Goal: Task Accomplishment & Management: Manage account settings

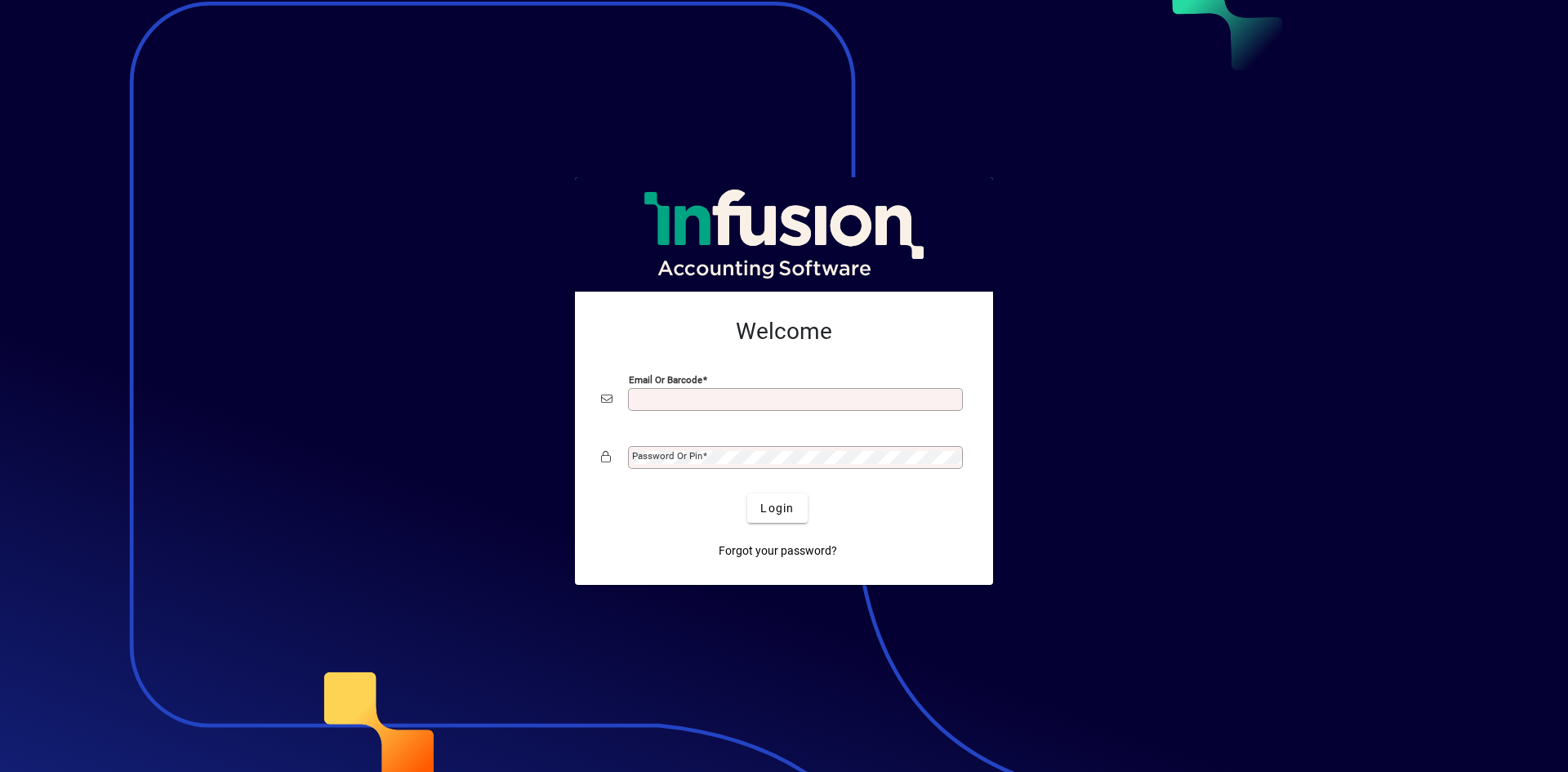
click at [721, 407] on div "Email or Barcode" at bounding box center [795, 399] width 335 height 22
click at [720, 407] on div "Email or Barcode" at bounding box center [795, 399] width 335 height 22
click at [732, 405] on input "Email or Barcode" at bounding box center [797, 399] width 330 height 13
type input "**********"
click at [756, 447] on div "Password or Pin" at bounding box center [795, 457] width 335 height 22
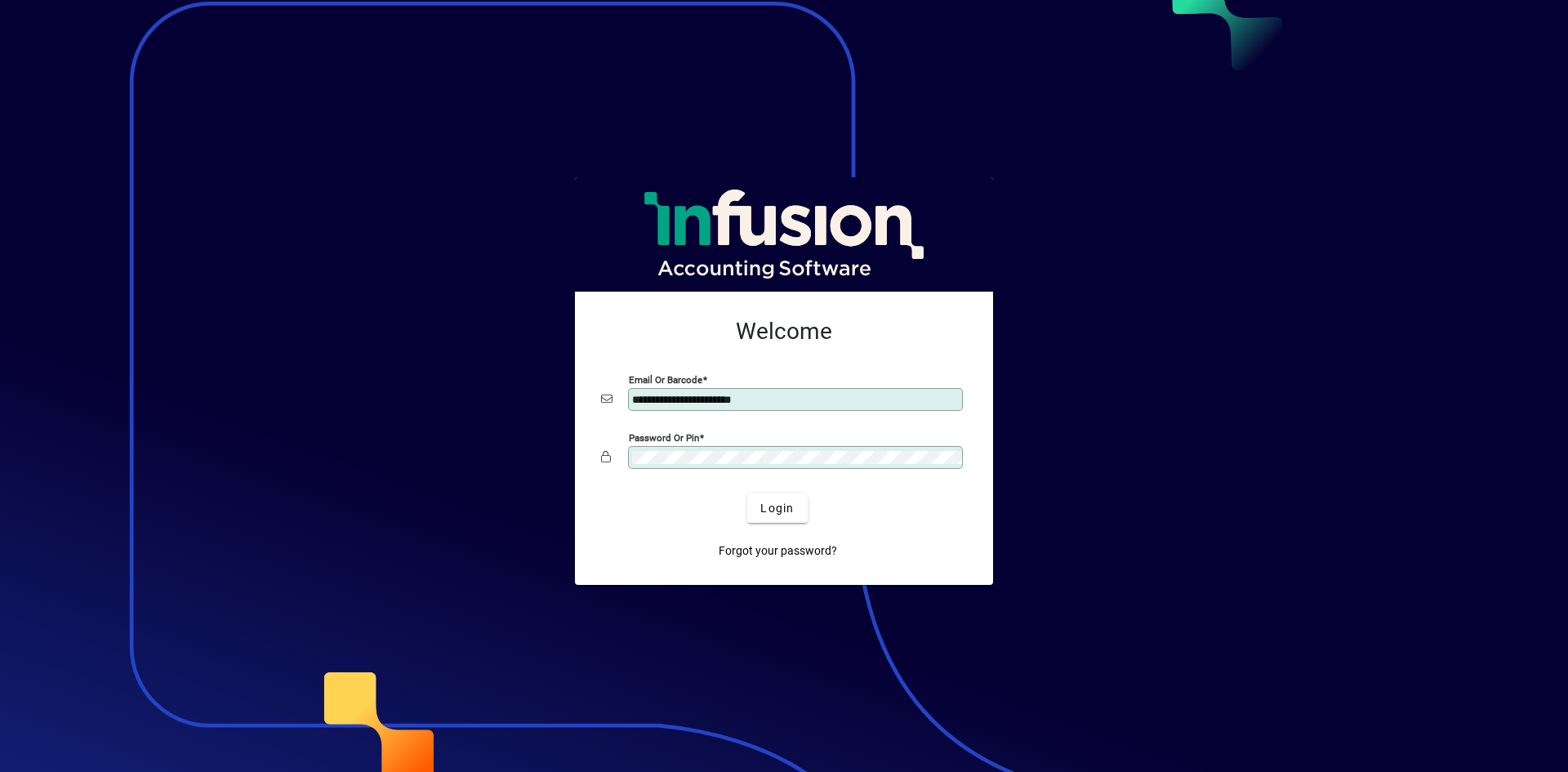
click at [748, 493] on button "Login" at bounding box center [777, 508] width 60 height 29
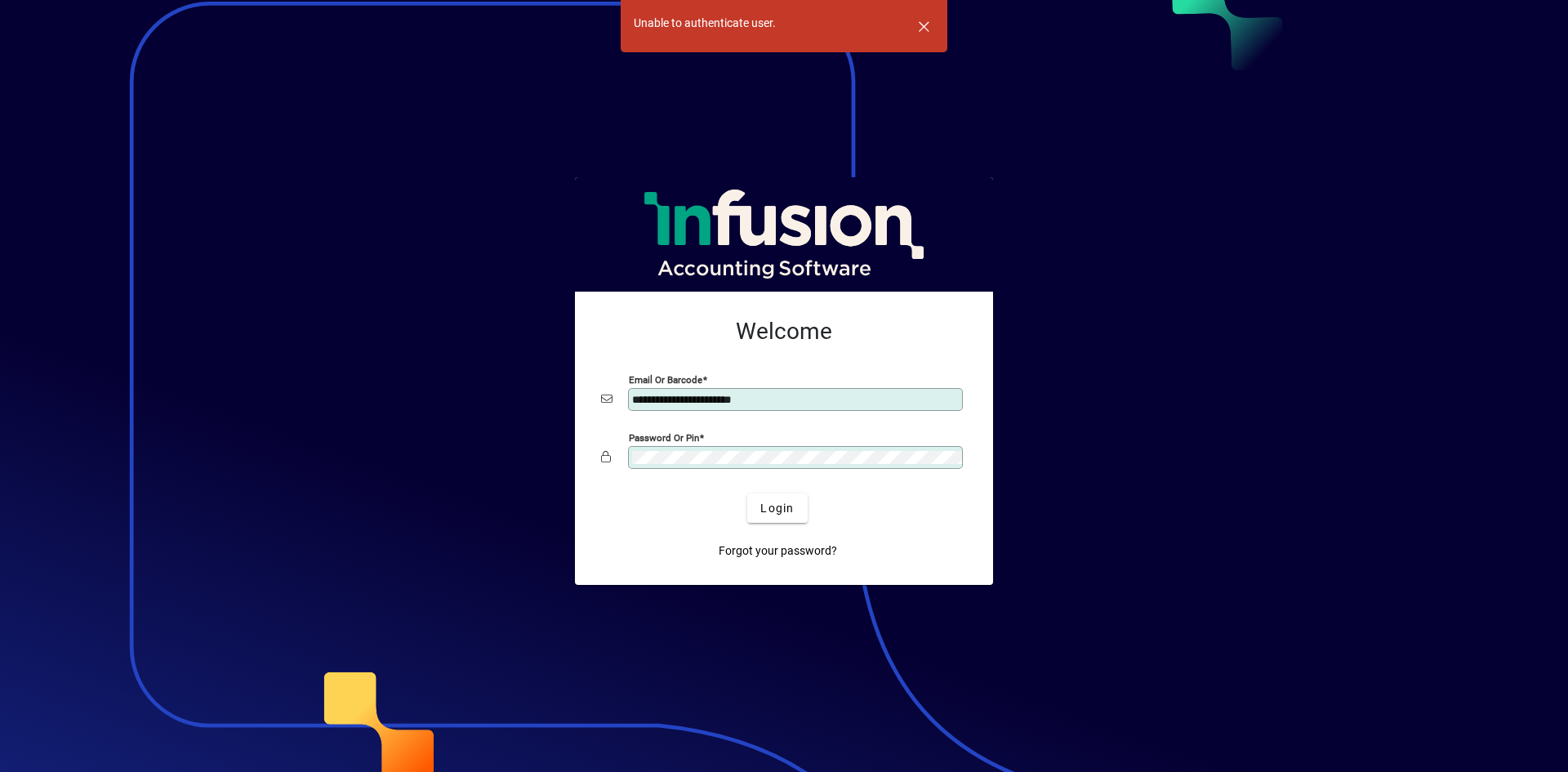
click at [748, 493] on button "Login" at bounding box center [777, 508] width 60 height 29
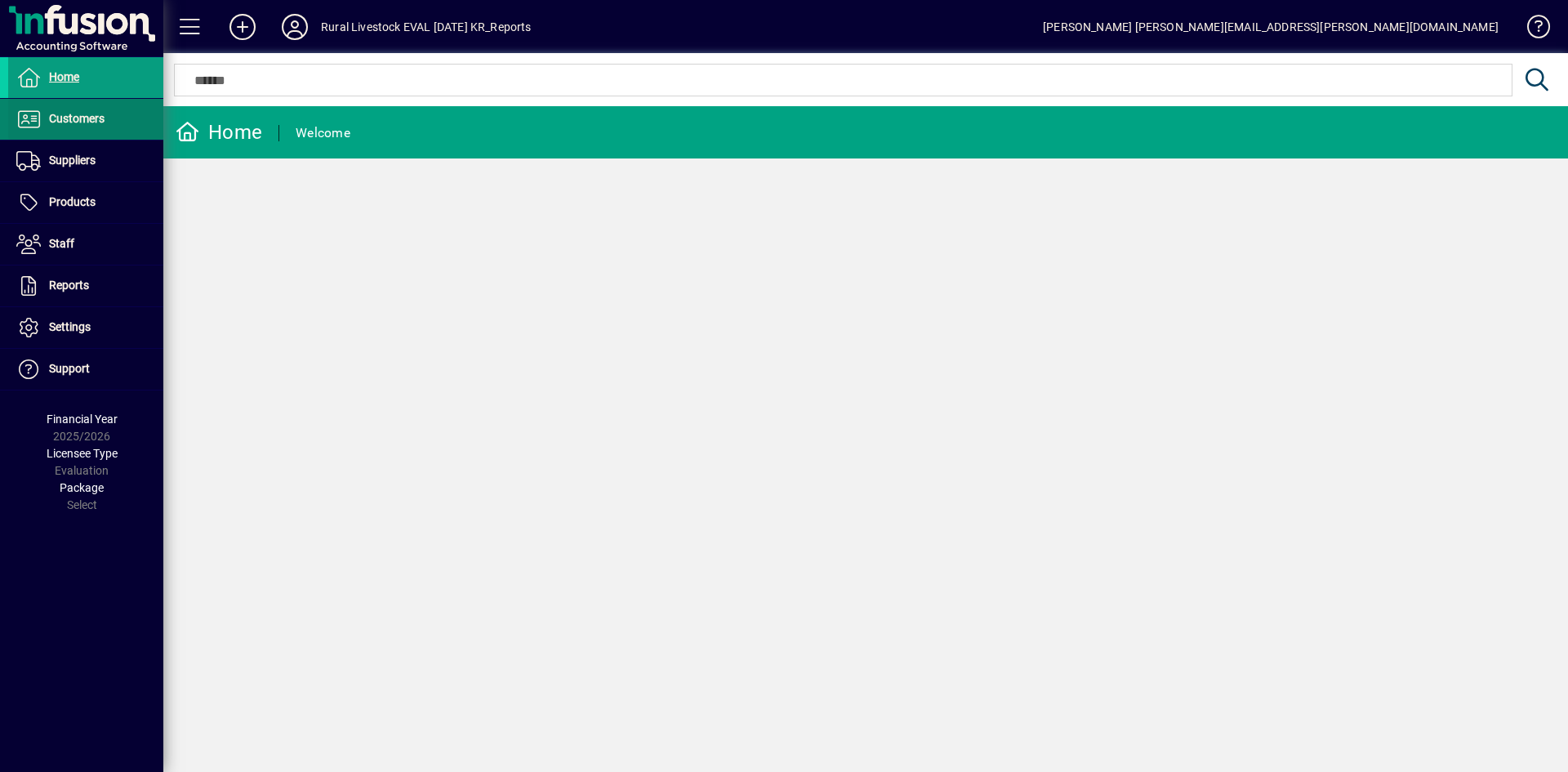
drag, startPoint x: 115, startPoint y: 113, endPoint x: 112, endPoint y: 121, distance: 8.5
click at [115, 113] on span at bounding box center [86, 120] width 155 height 39
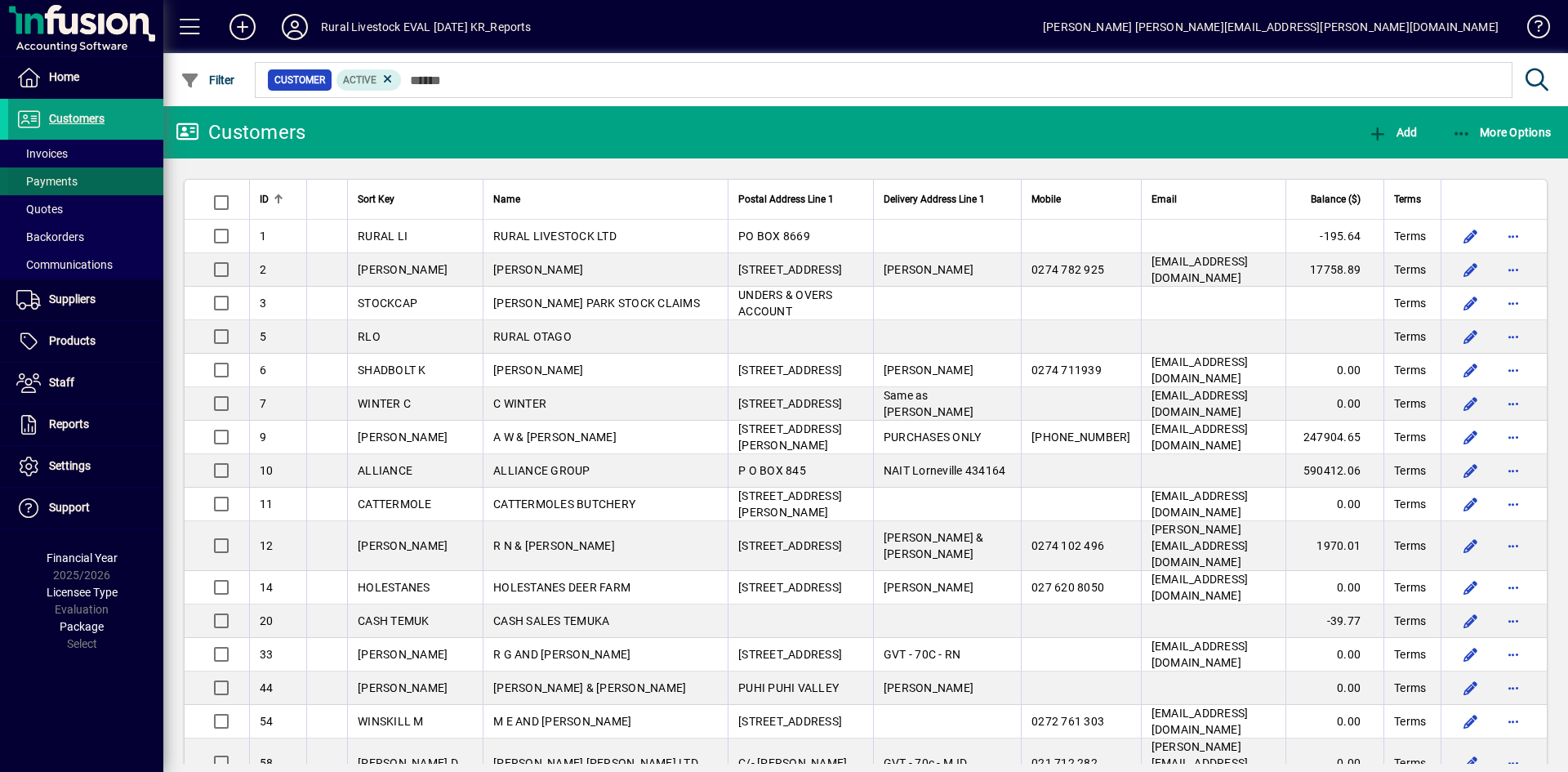
drag, startPoint x: 94, startPoint y: 158, endPoint x: 156, endPoint y: 163, distance: 62.2
click at [94, 158] on span at bounding box center [86, 153] width 155 height 39
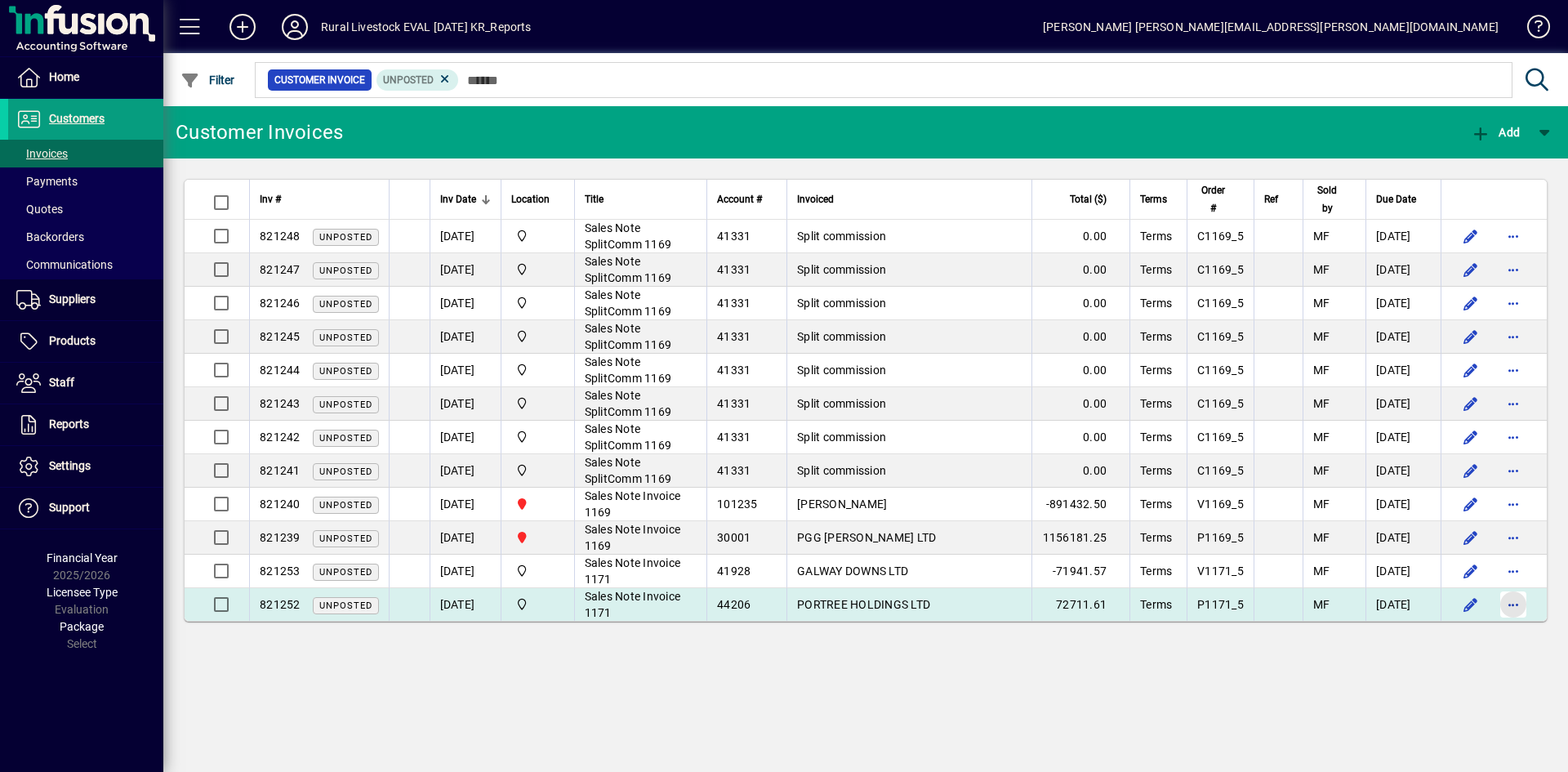
click at [1513, 608] on span "button" at bounding box center [1514, 605] width 39 height 39
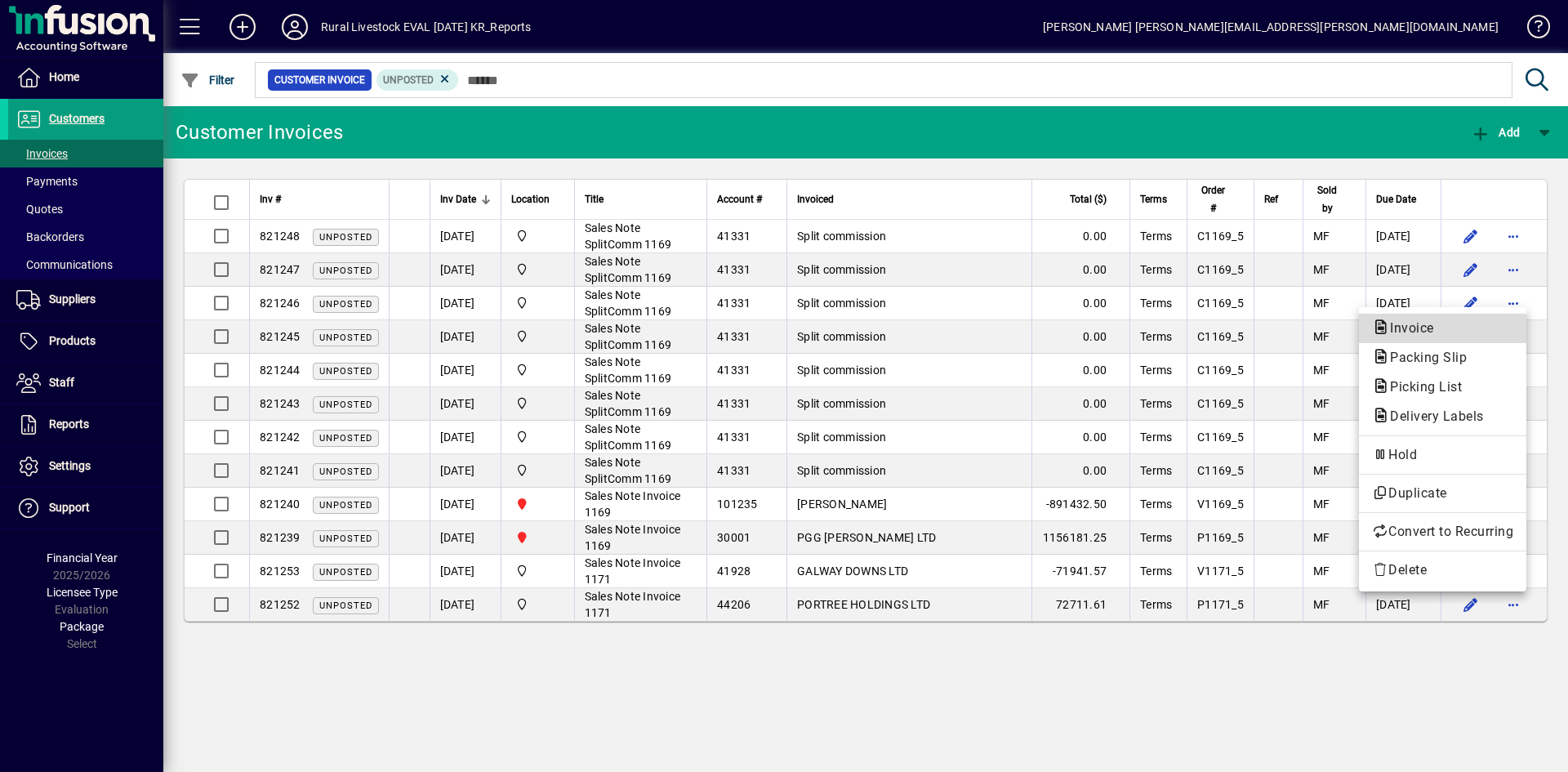
click at [1467, 320] on span "Invoice" at bounding box center [1443, 328] width 141 height 20
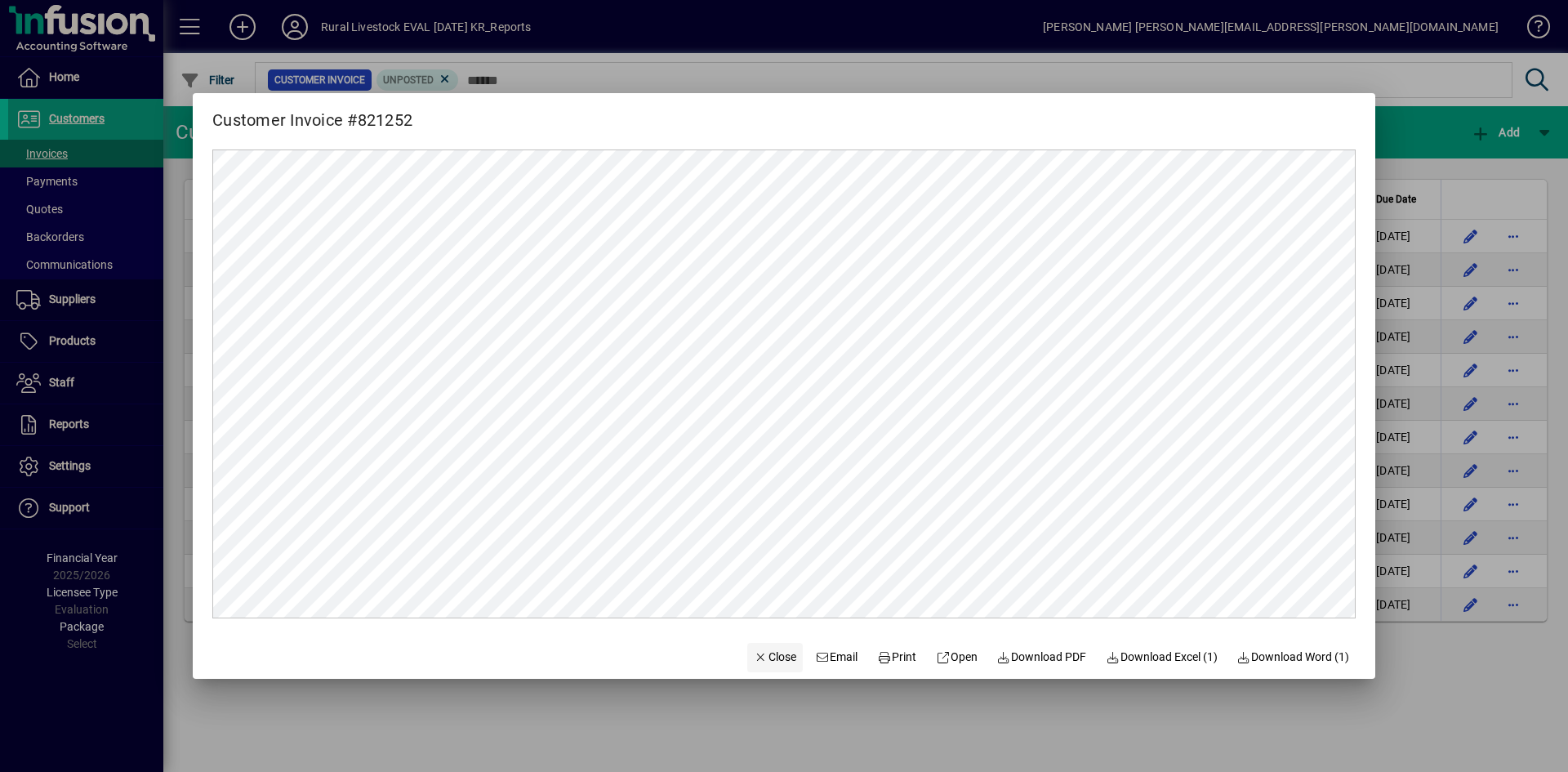
click at [760, 665] on span "Close" at bounding box center [775, 657] width 42 height 17
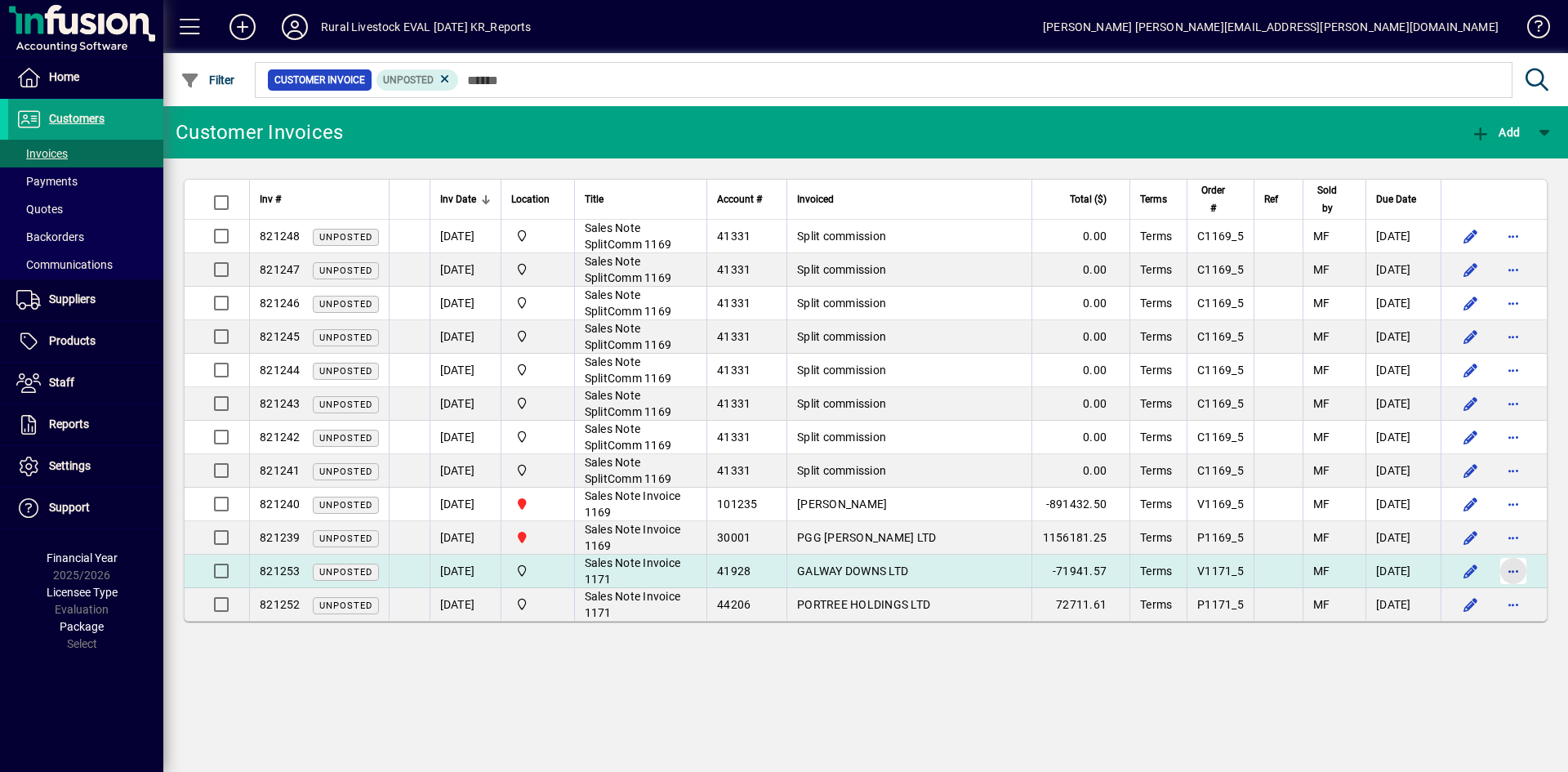
click at [1505, 568] on span "button" at bounding box center [1514, 571] width 39 height 39
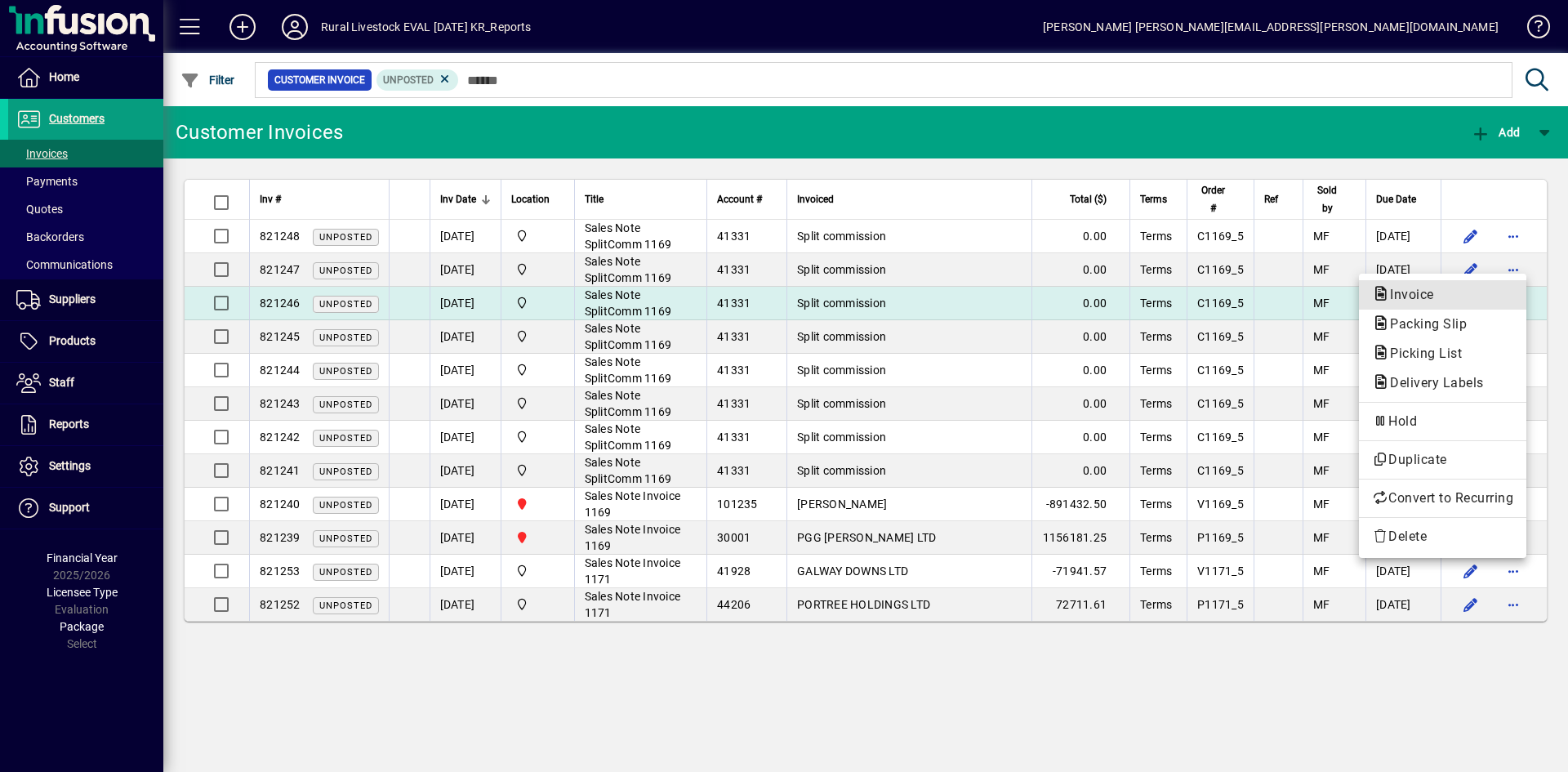
click at [1388, 293] on span "Invoice" at bounding box center [1407, 294] width 70 height 16
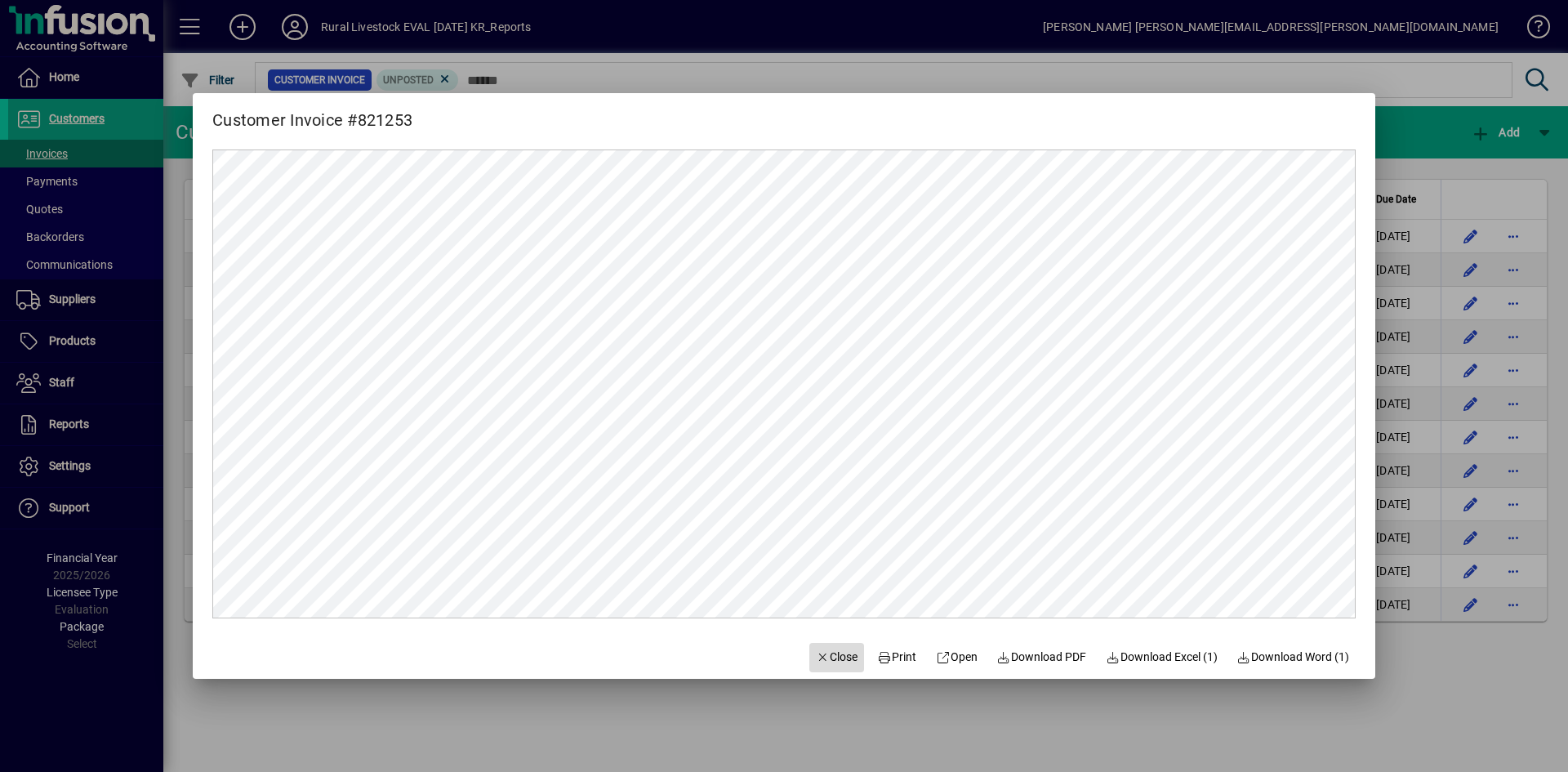
click at [820, 658] on span "Close" at bounding box center [836, 657] width 42 height 17
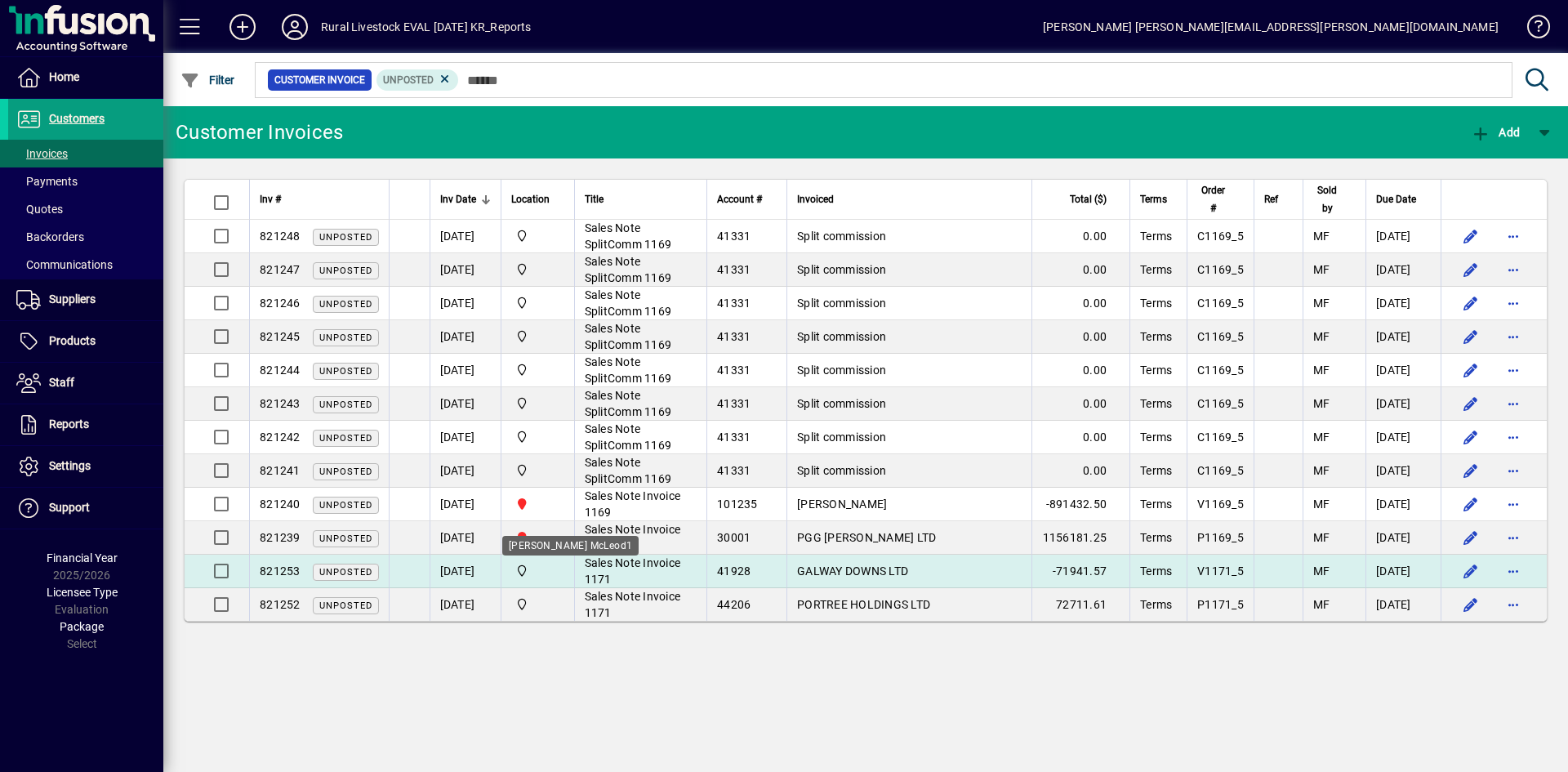
click at [539, 564] on span "[PERSON_NAME] McLeod1" at bounding box center [537, 570] width 53 height 18
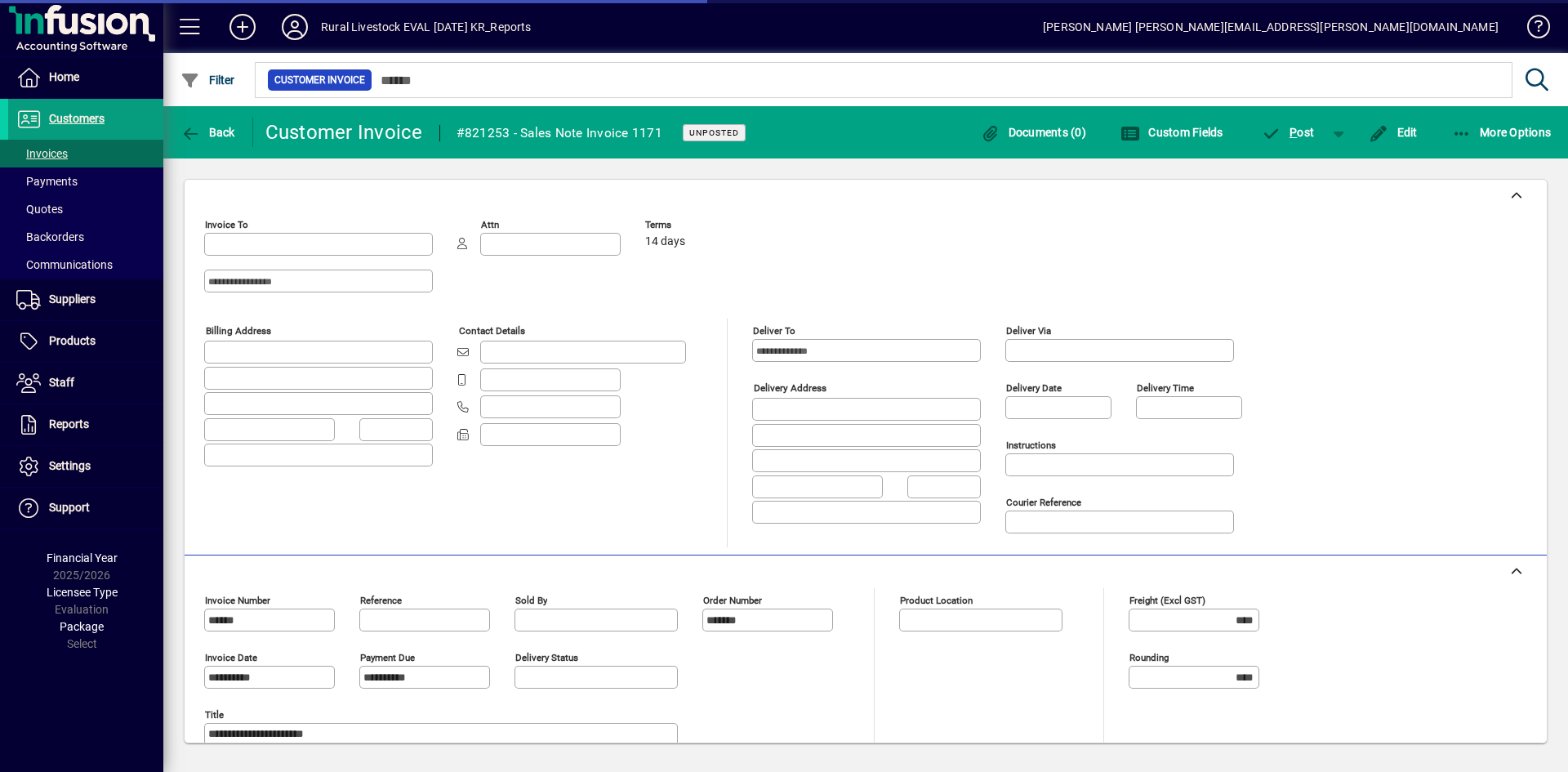
type input "**********"
type input "****"
type input "**********"
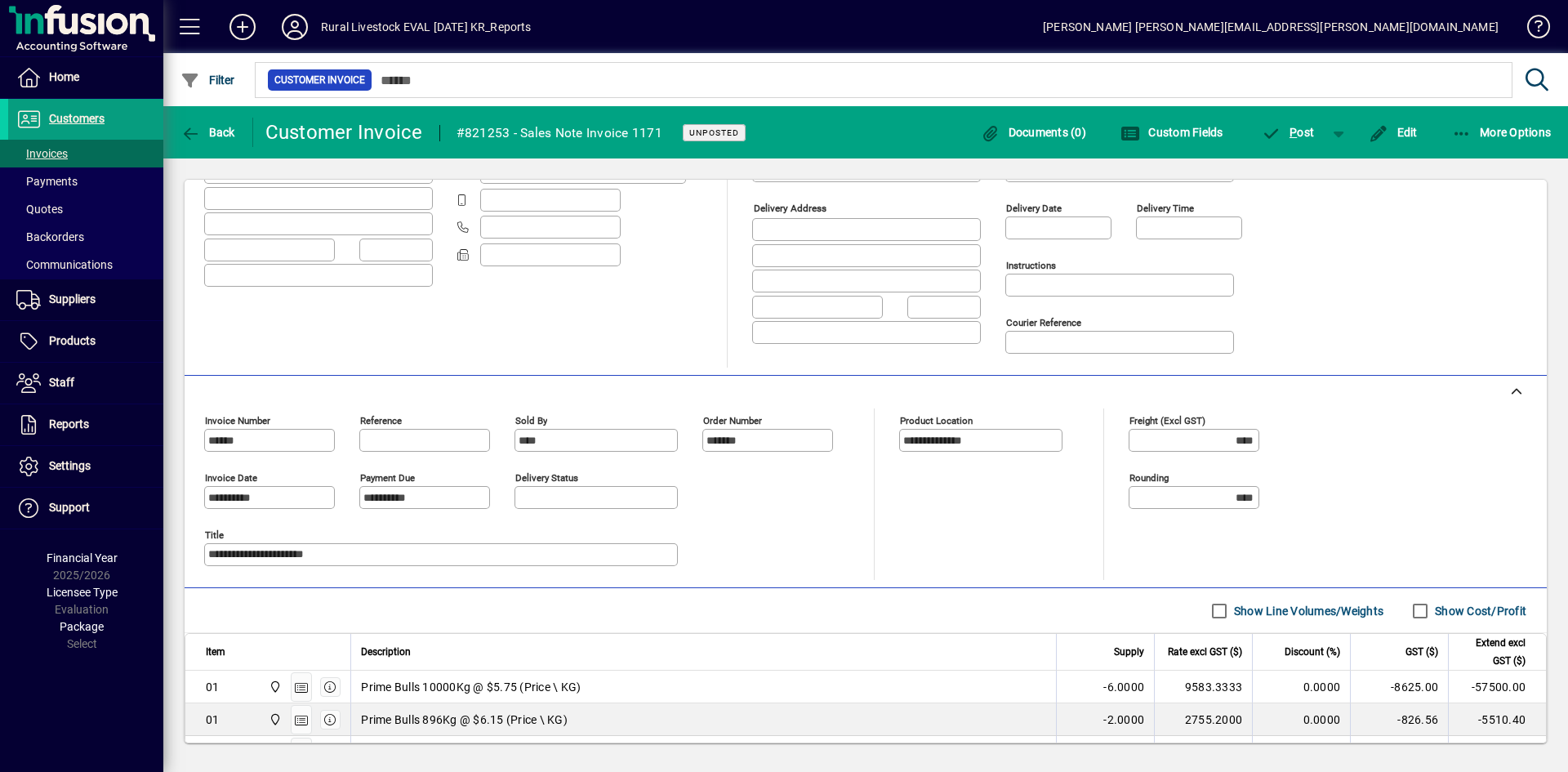
scroll to position [245, 0]
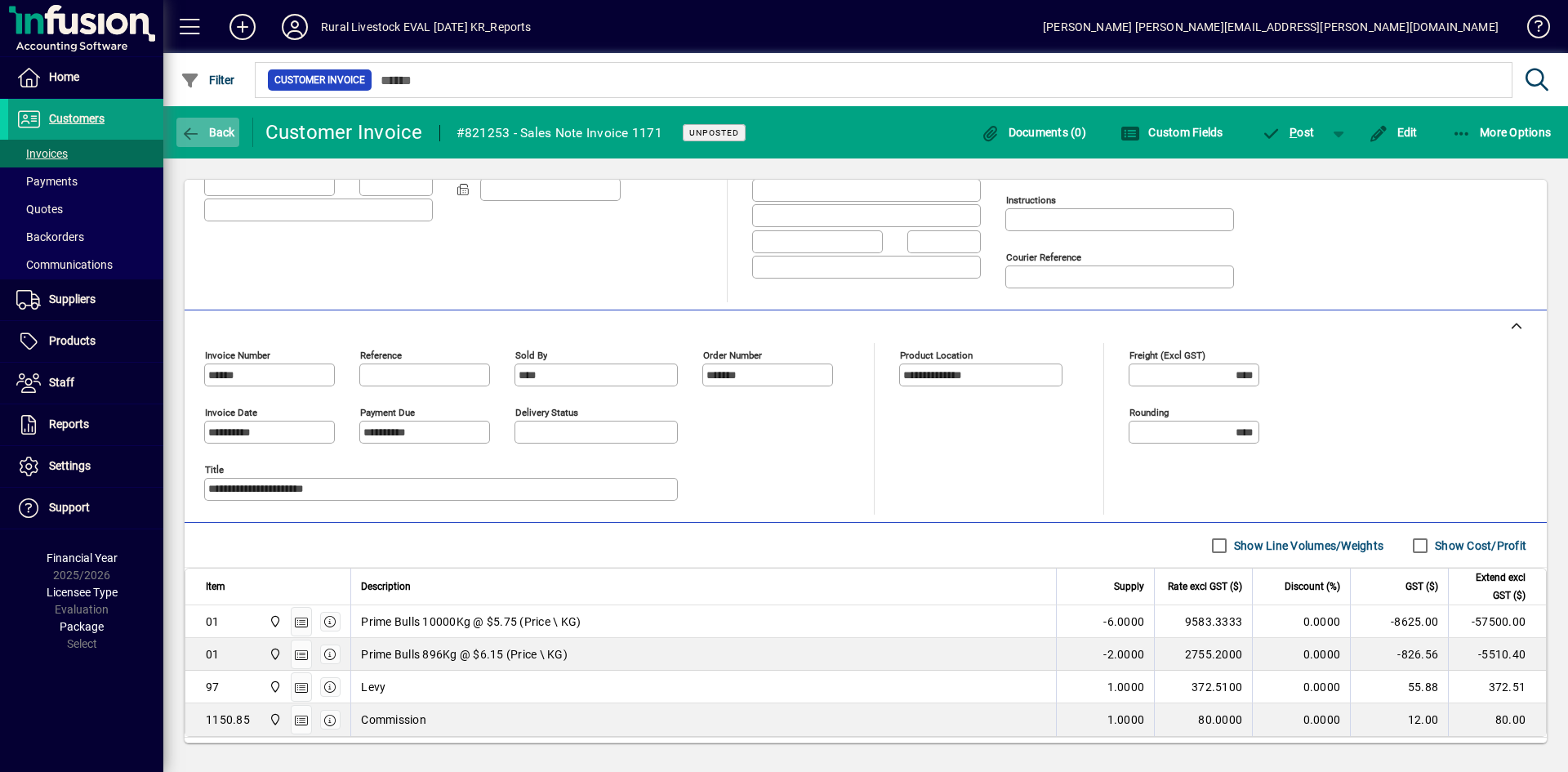
click at [197, 128] on icon "button" at bounding box center [191, 134] width 21 height 16
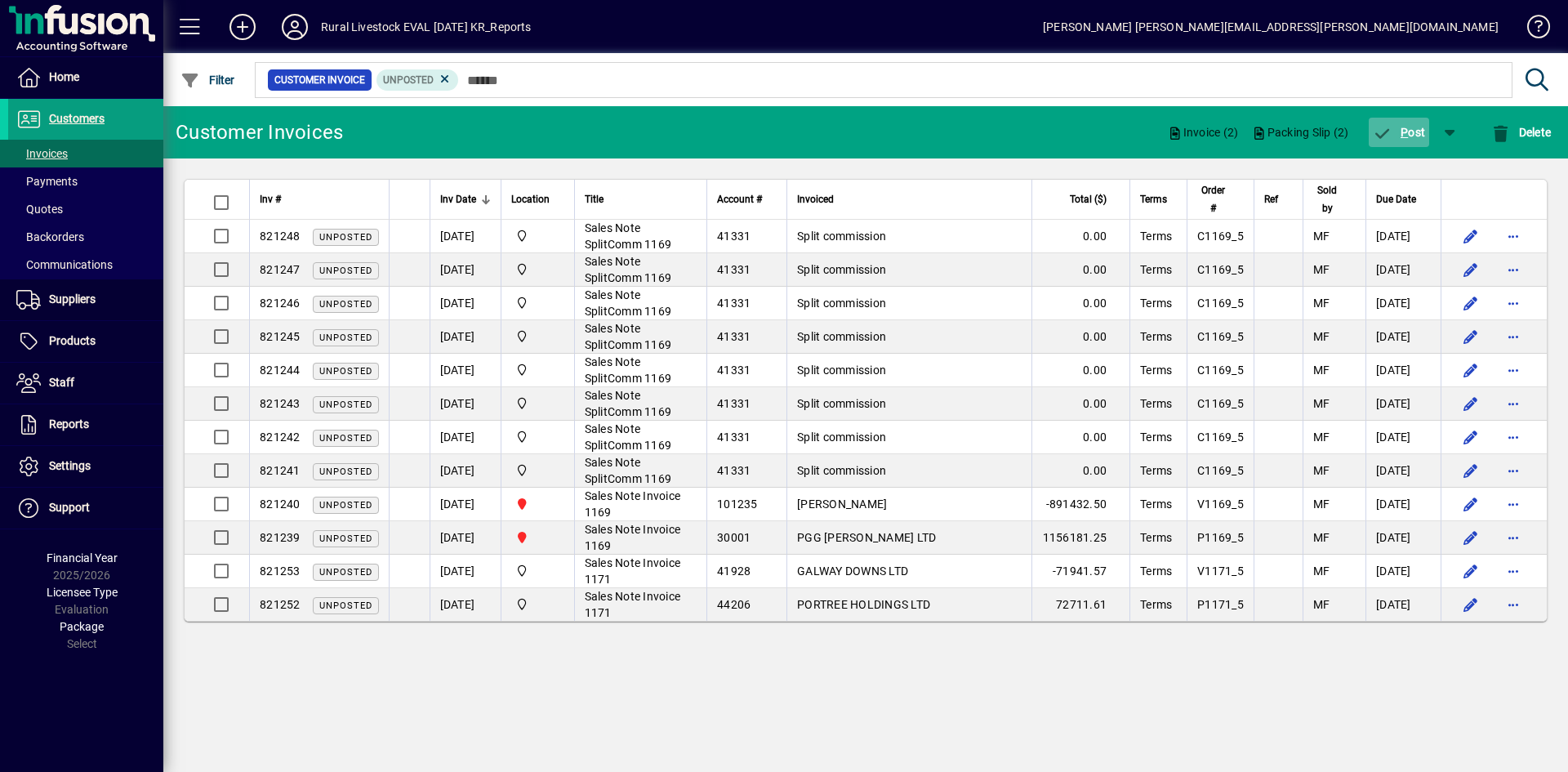
click at [1415, 132] on span "P ost" at bounding box center [1399, 133] width 53 height 13
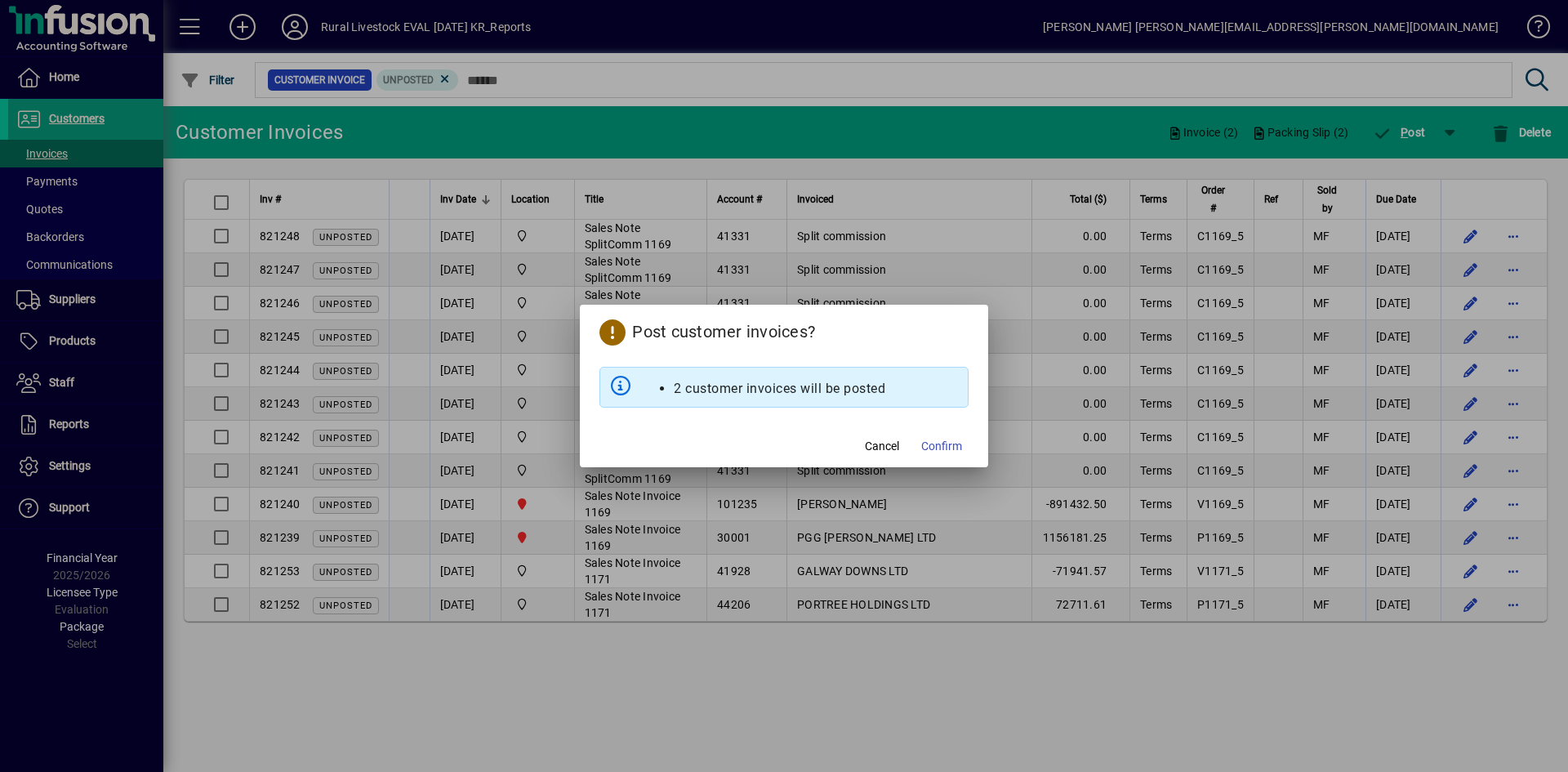
click at [946, 448] on span "Confirm" at bounding box center [942, 447] width 41 height 17
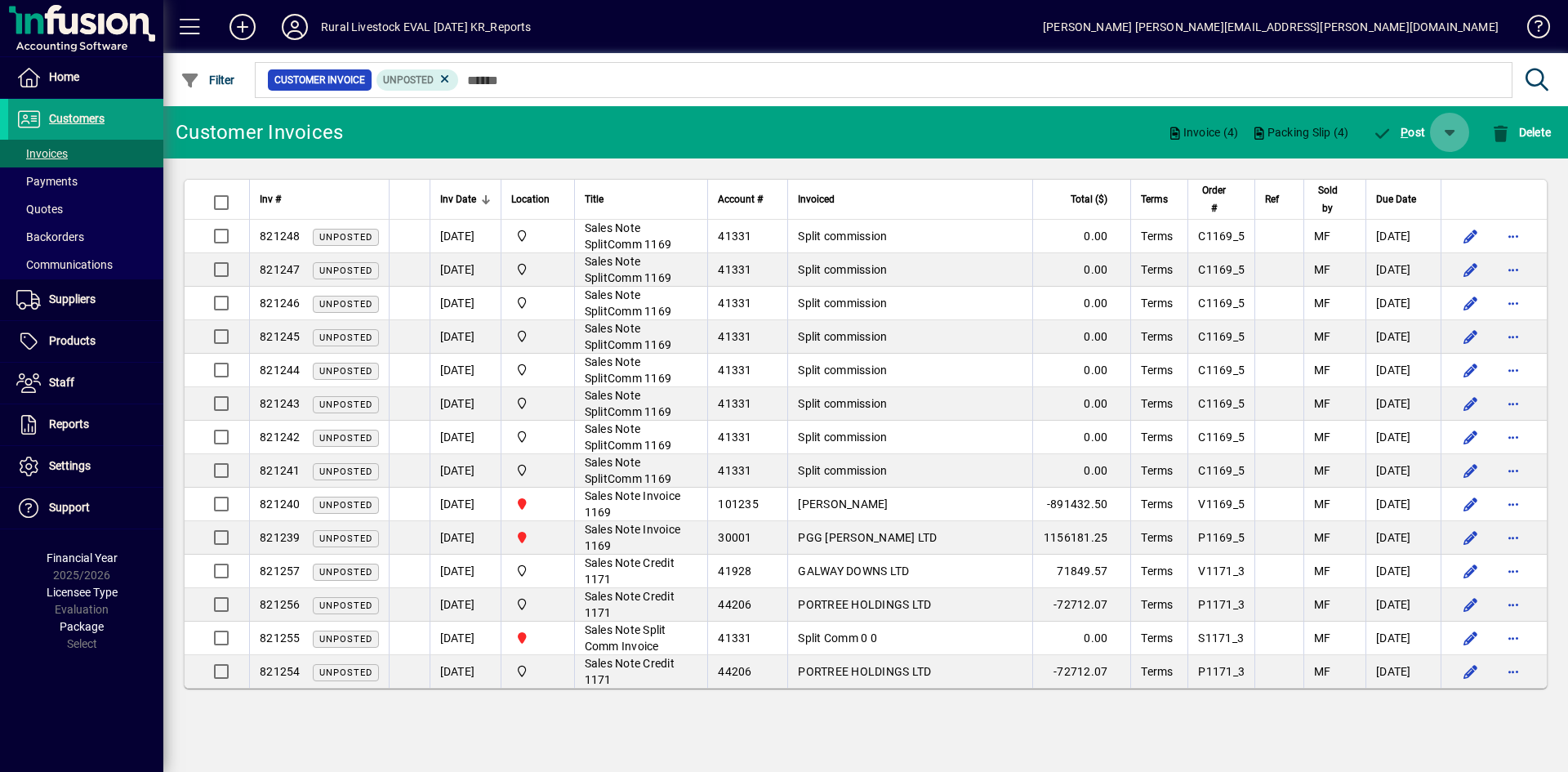
click at [1463, 130] on span "button" at bounding box center [1450, 133] width 39 height 39
click at [516, 133] on div at bounding box center [784, 386] width 1568 height 772
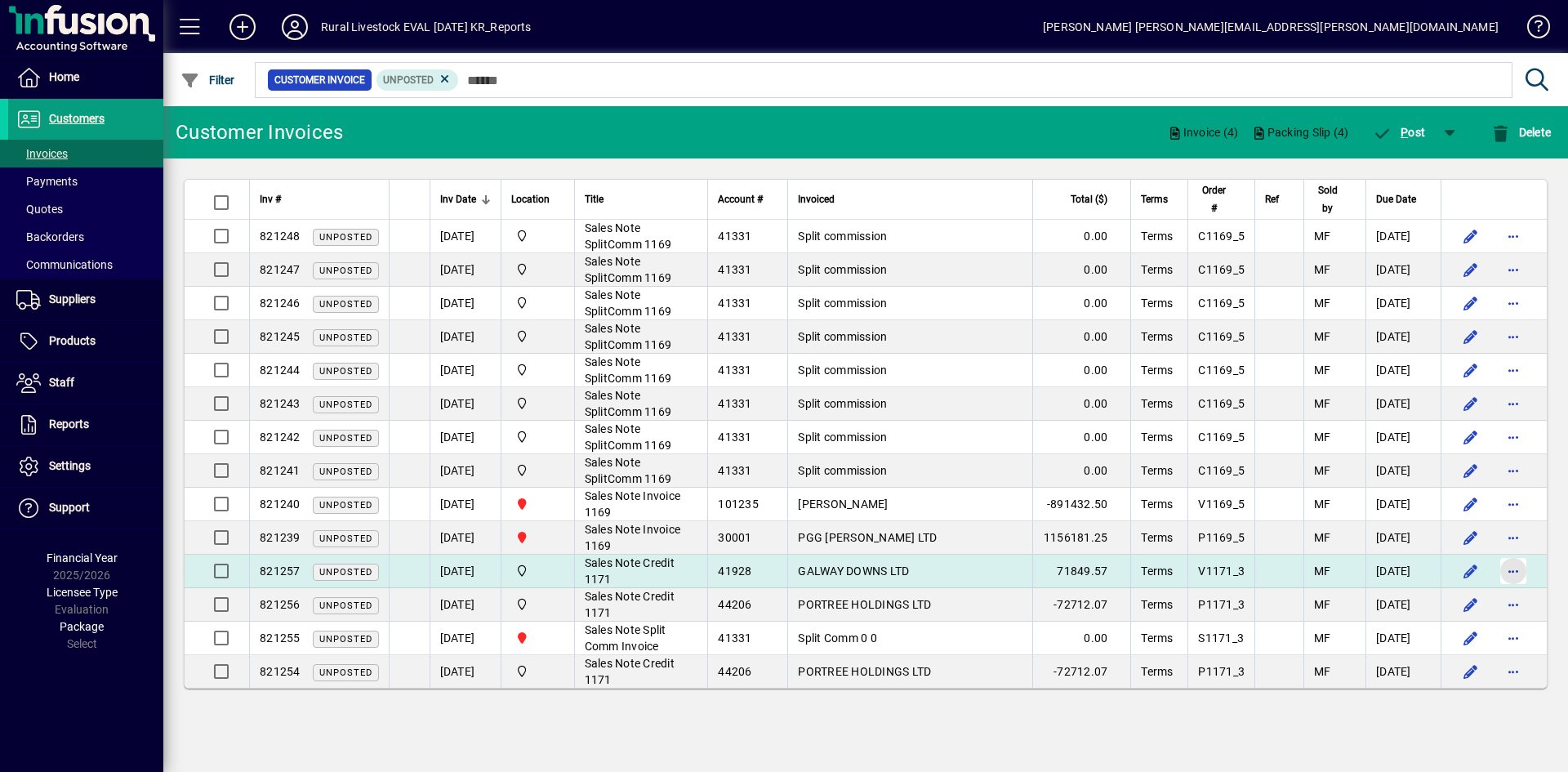
click at [1509, 572] on span "button" at bounding box center [1514, 571] width 39 height 39
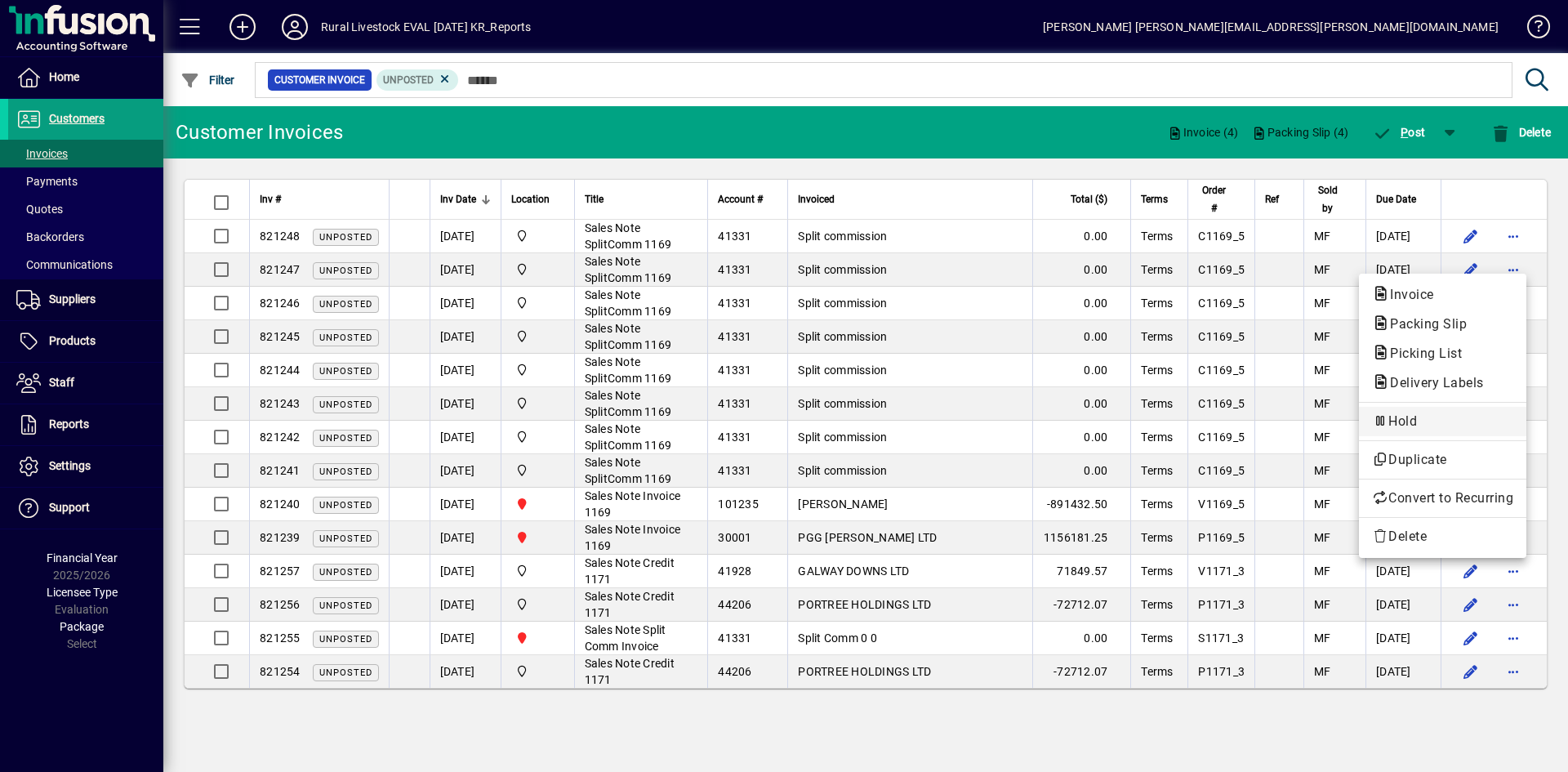
click at [1434, 432] on button "Hold" at bounding box center [1443, 421] width 167 height 29
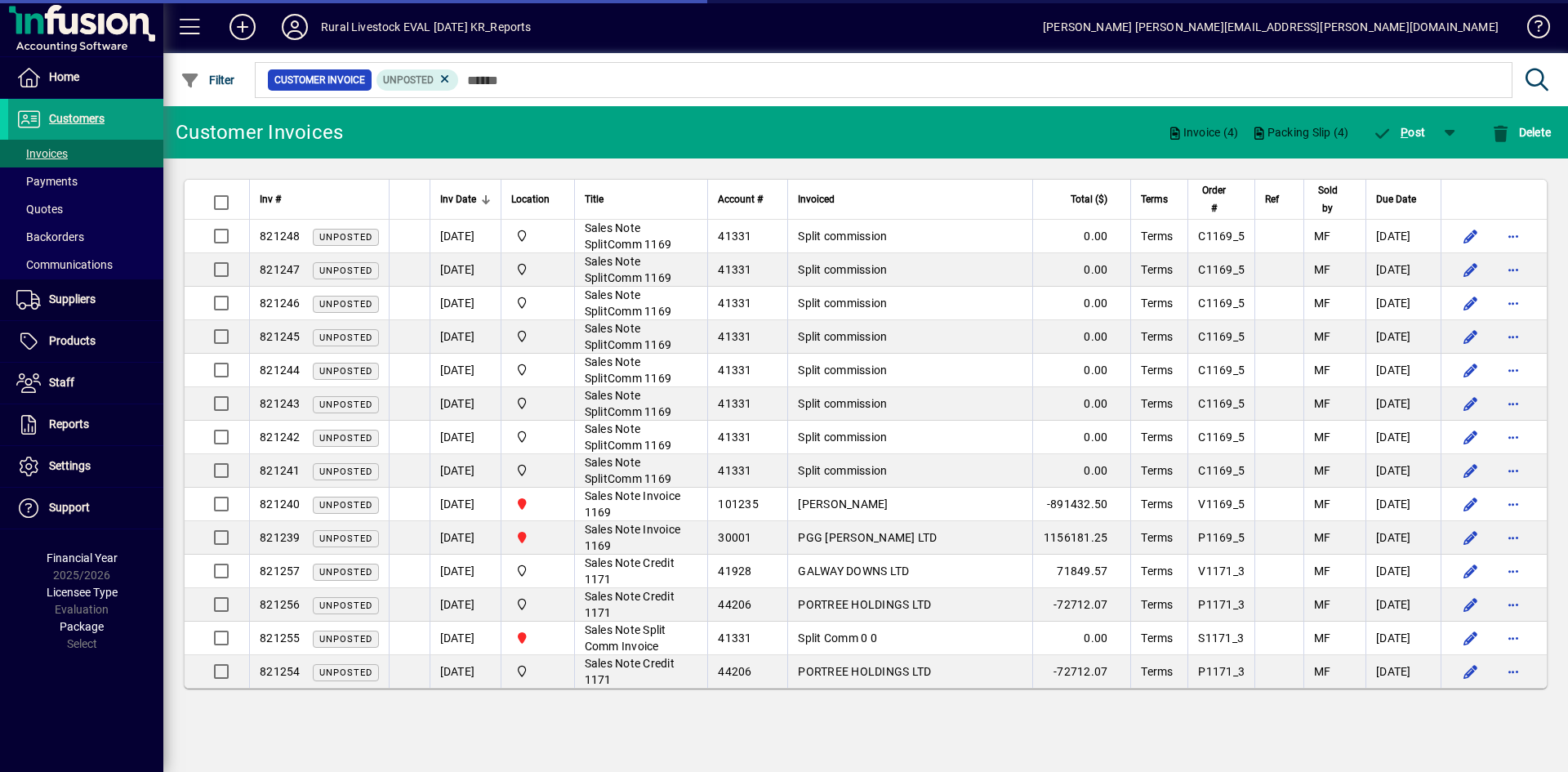
click at [922, 715] on div "Customer Invoices Invoice (4) Packing Slip (4) P ost Delete Inv # Inv Date Loca…" at bounding box center [866, 439] width 1405 height 665
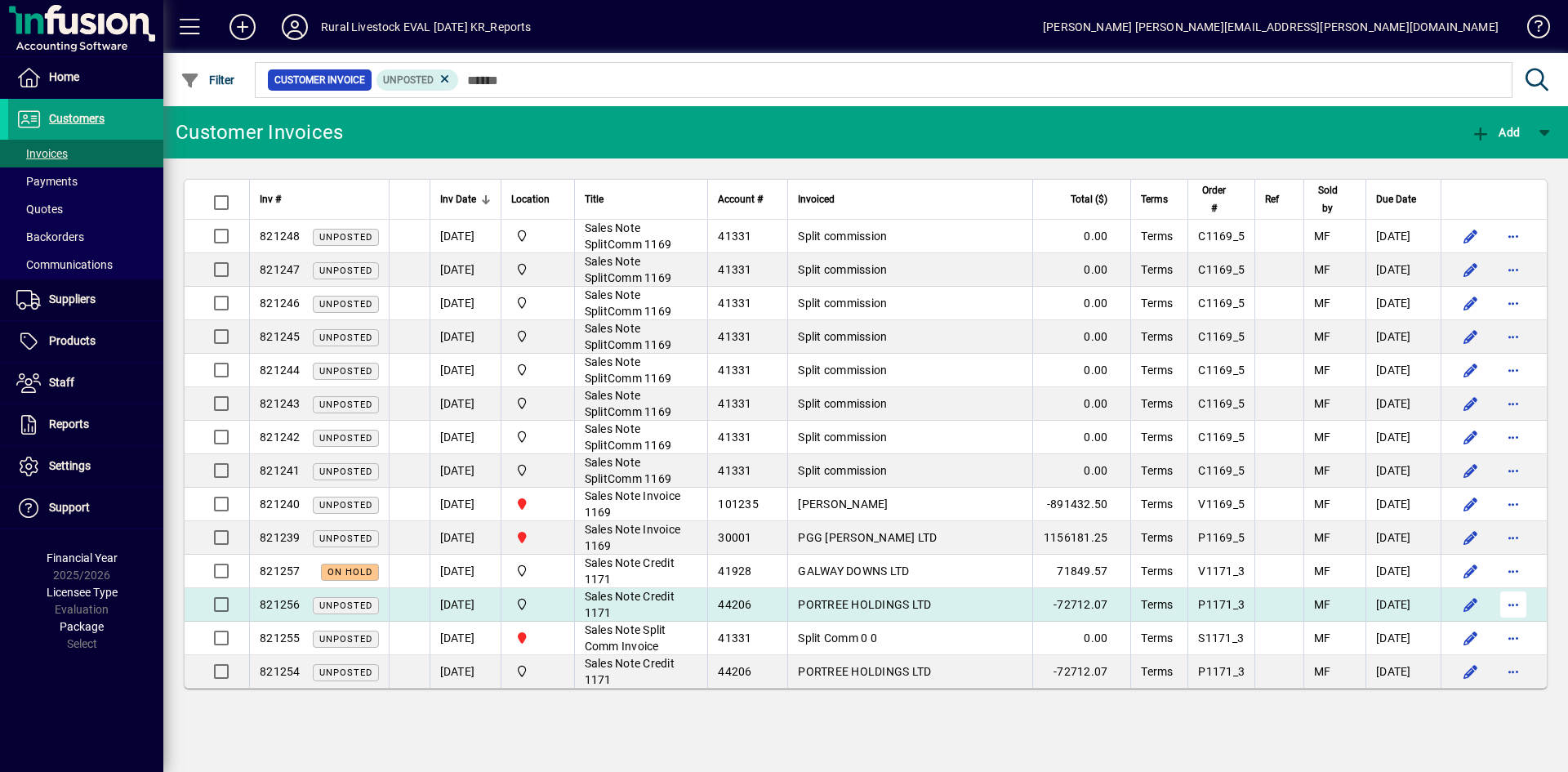
click at [1509, 605] on span "button" at bounding box center [1514, 605] width 39 height 39
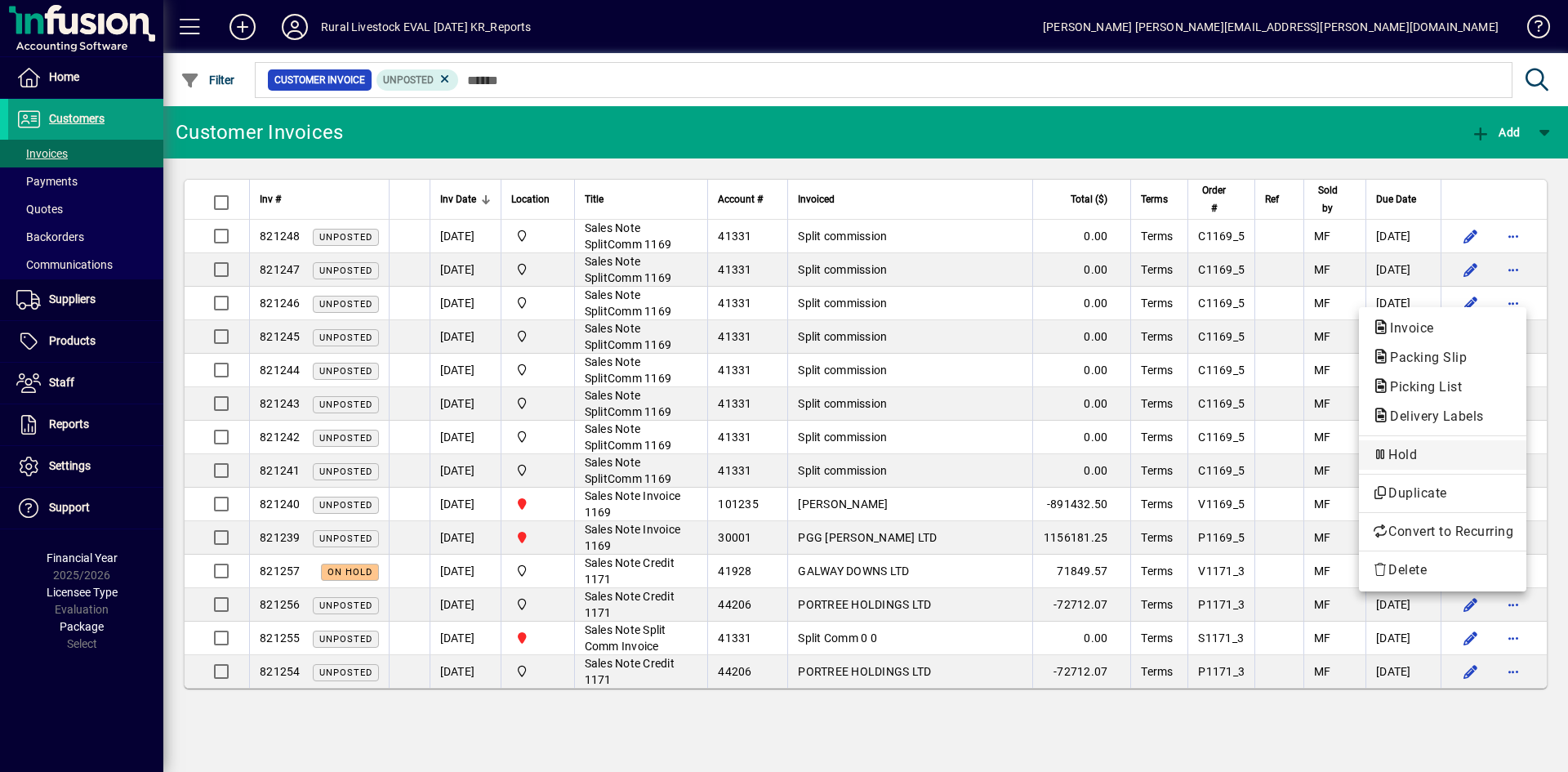
click at [1422, 456] on span "Hold" at bounding box center [1443, 454] width 141 height 20
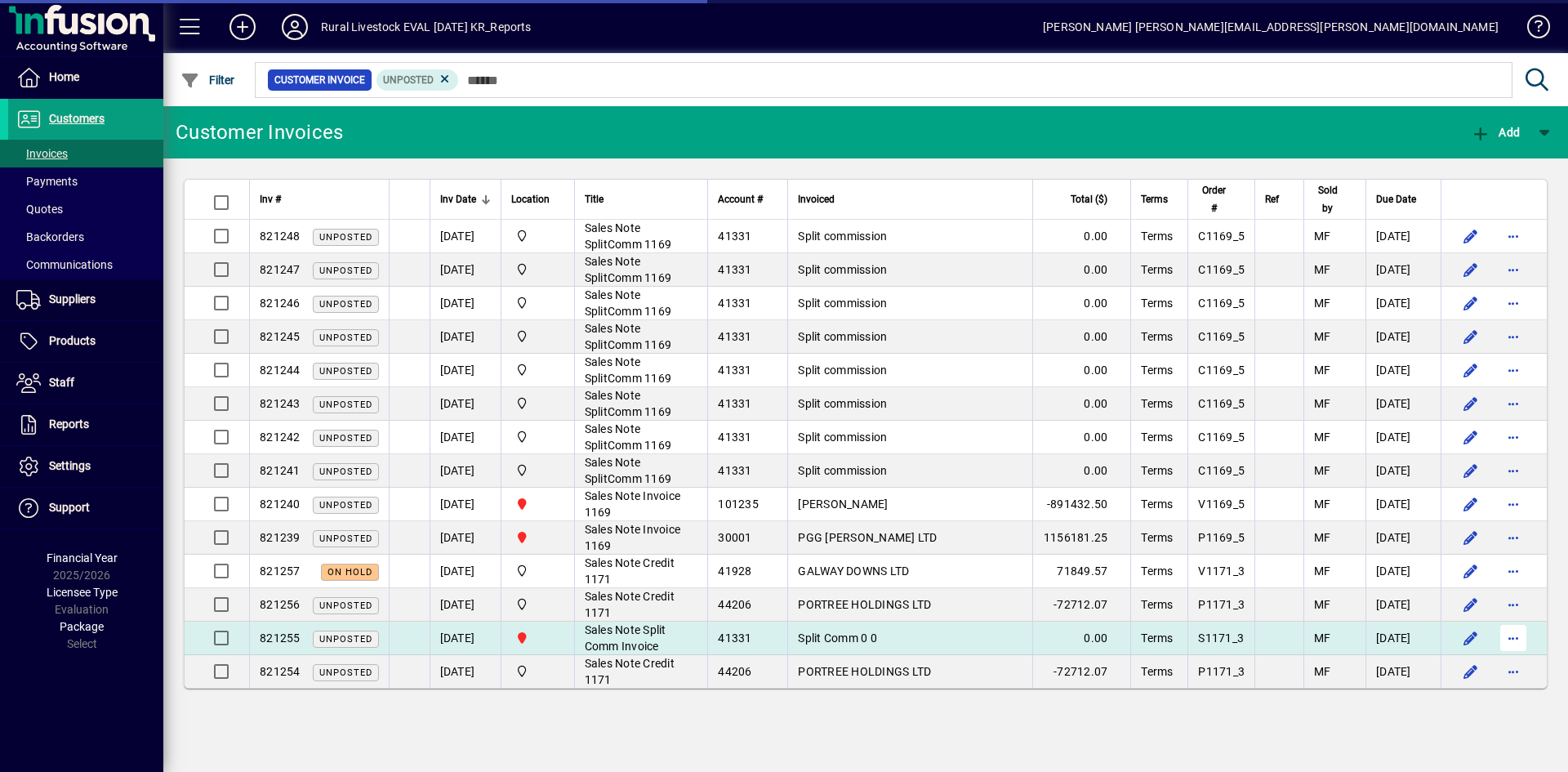
click at [1515, 633] on span "button" at bounding box center [1514, 638] width 39 height 39
click at [1511, 636] on span "button" at bounding box center [1514, 638] width 39 height 39
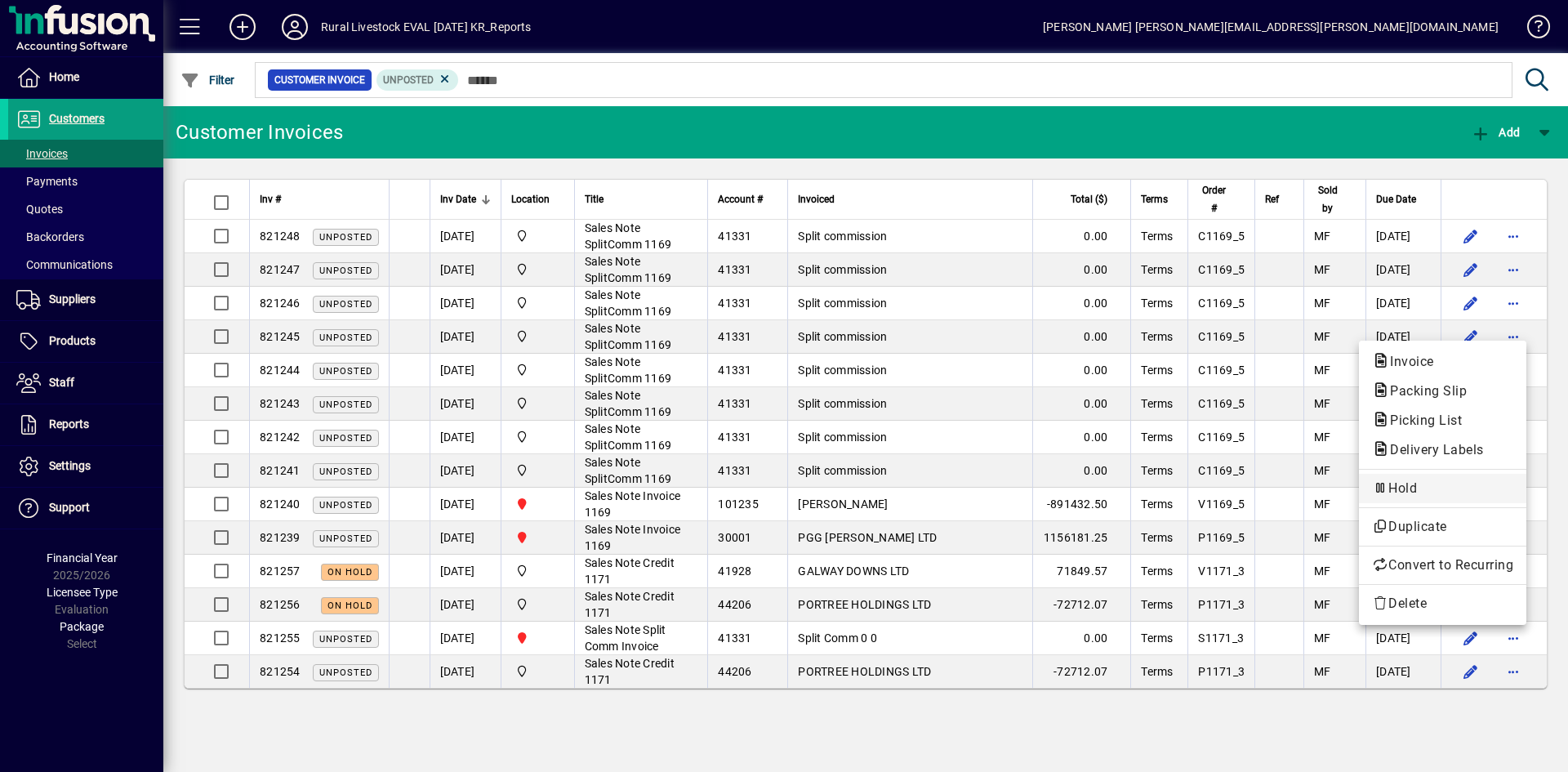
click at [1446, 499] on button "Hold" at bounding box center [1443, 488] width 167 height 29
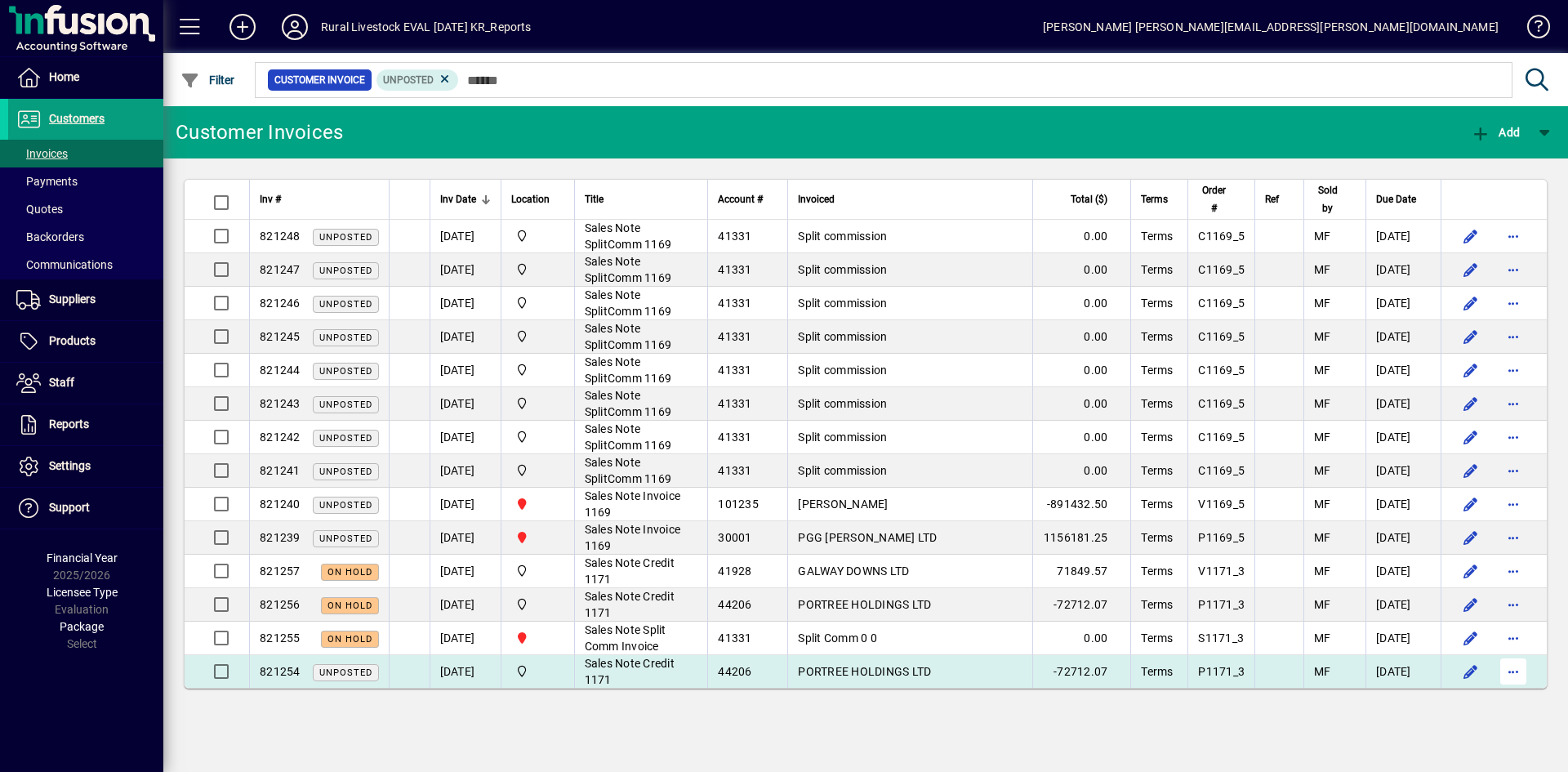
click at [1518, 672] on span "button" at bounding box center [1514, 672] width 39 height 39
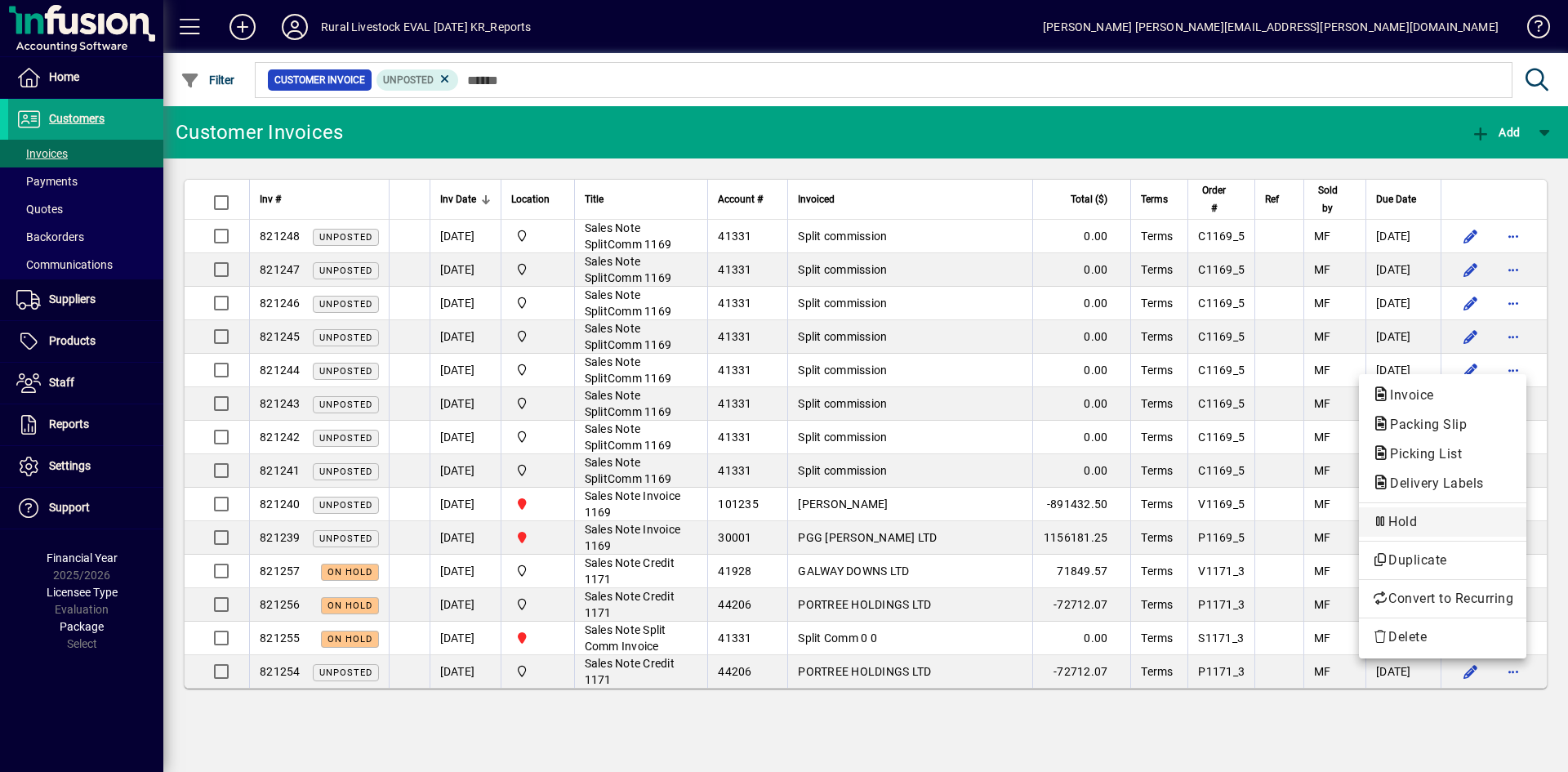
click at [1468, 516] on span "Hold" at bounding box center [1443, 522] width 141 height 20
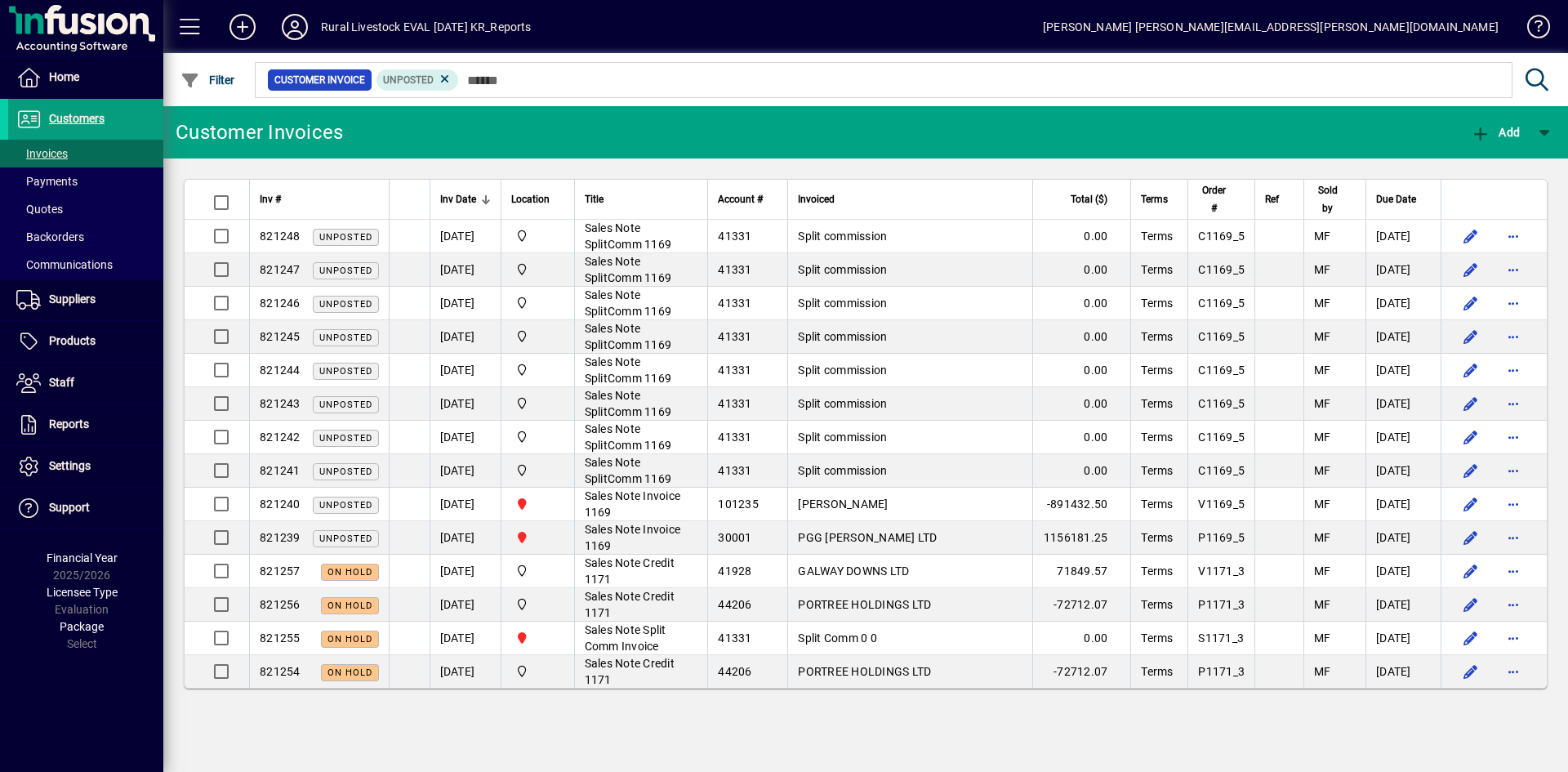
click at [1474, 31] on div "[PERSON_NAME] [PERSON_NAME][EMAIL_ADDRESS][PERSON_NAME][DOMAIN_NAME]" at bounding box center [1271, 27] width 456 height 26
click at [1546, 27] on span at bounding box center [1532, 30] width 39 height 39
click at [298, 29] on icon at bounding box center [294, 27] width 33 height 26
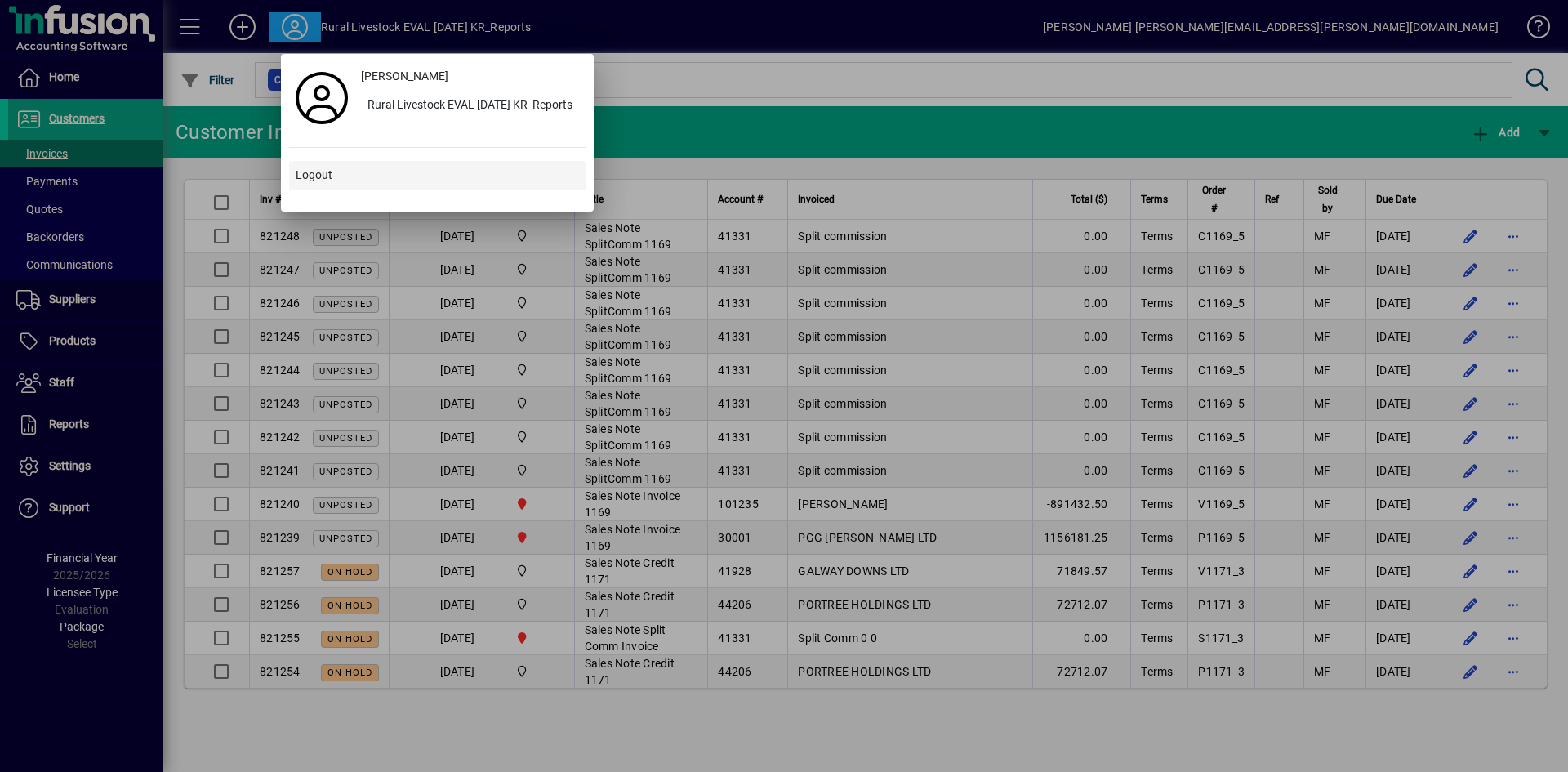
click at [317, 177] on span "Logout" at bounding box center [313, 175] width 36 height 17
